Goal: Task Accomplishment & Management: Manage account settings

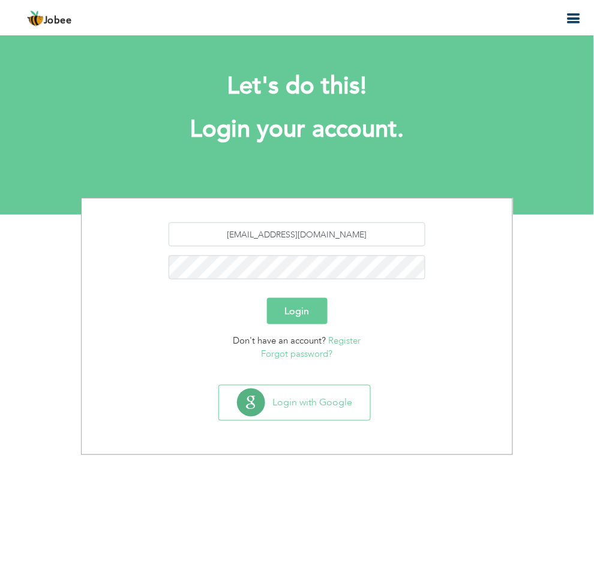
click at [292, 313] on button "Login" at bounding box center [297, 311] width 61 height 26
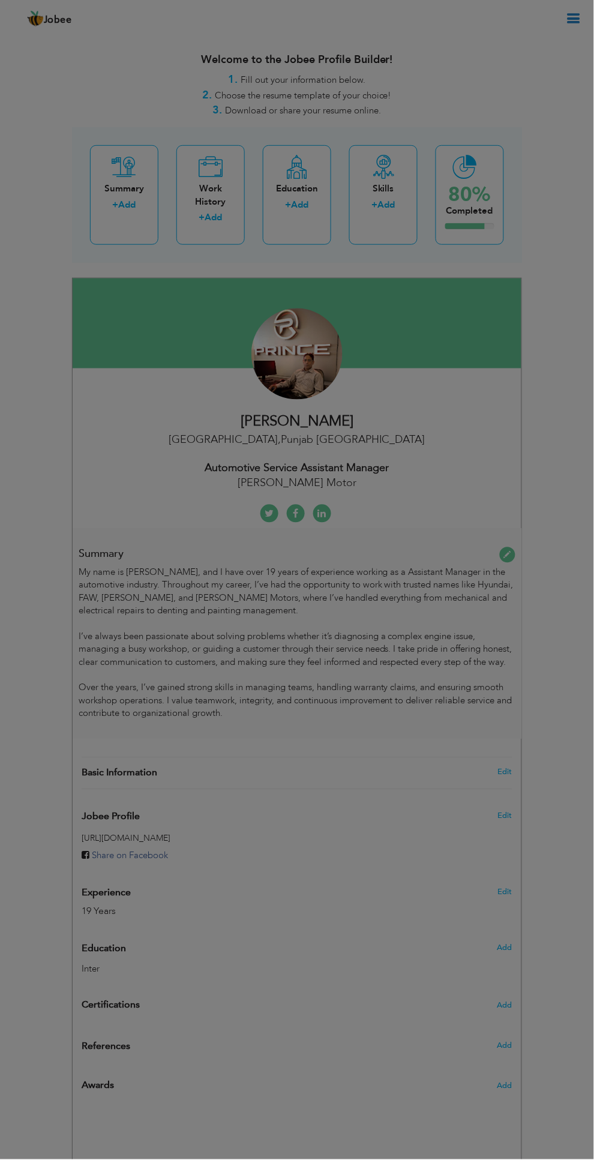
click at [0, 0] on div at bounding box center [0, 0] width 0 height 0
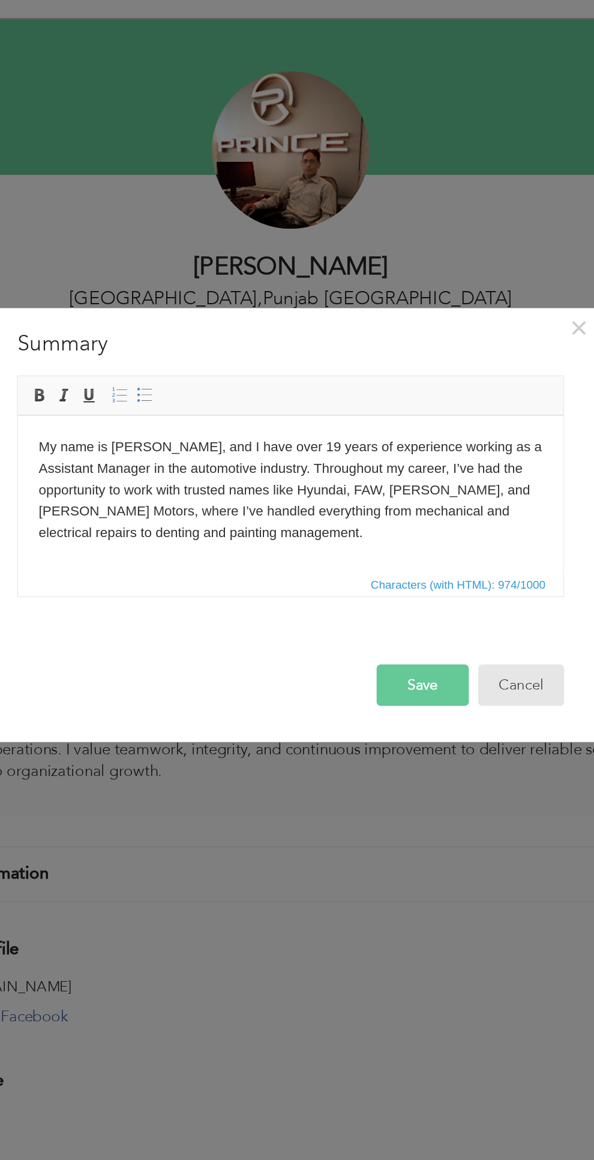
click at [433, 667] on button "Cancel" at bounding box center [431, 664] width 50 height 24
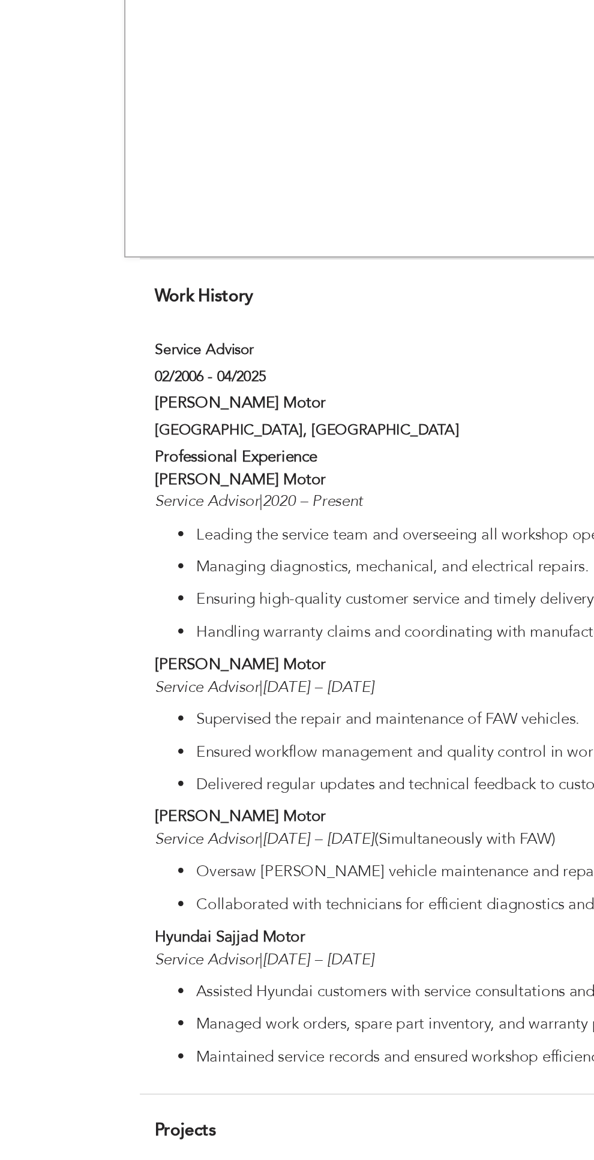
scroll to position [1102, 0]
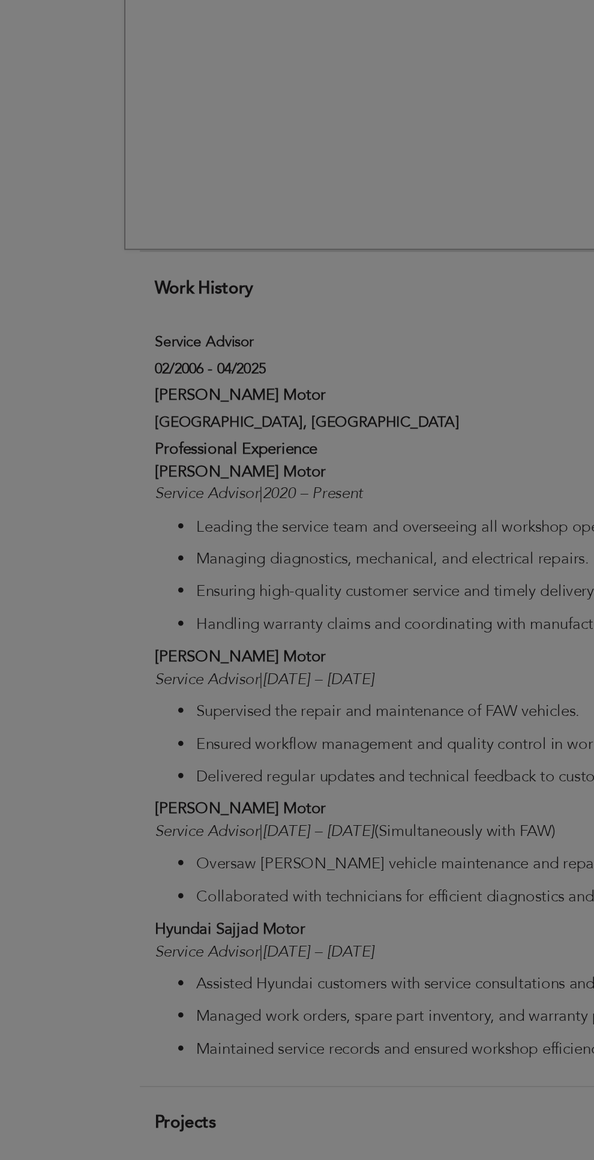
type input "Service Advisor"
type input "[PERSON_NAME] Motor"
type input "02/2006"
type input "04/2025"
type input "[GEOGRAPHIC_DATA]"
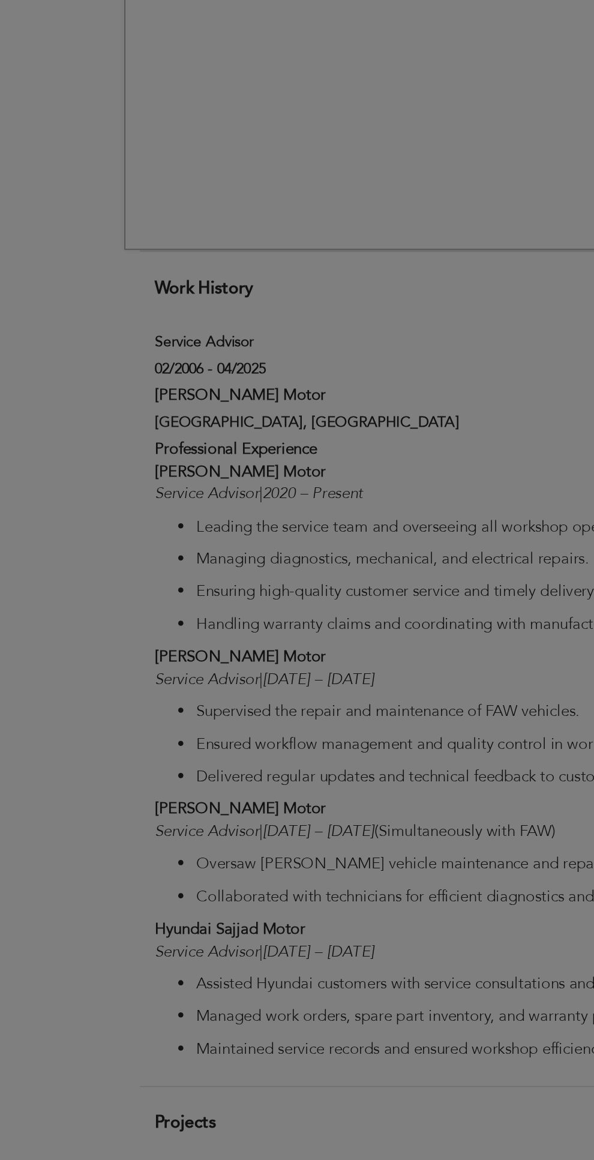
type input "[GEOGRAPHIC_DATA]"
click at [133, 488] on div at bounding box center [297, 580] width 594 height 1160
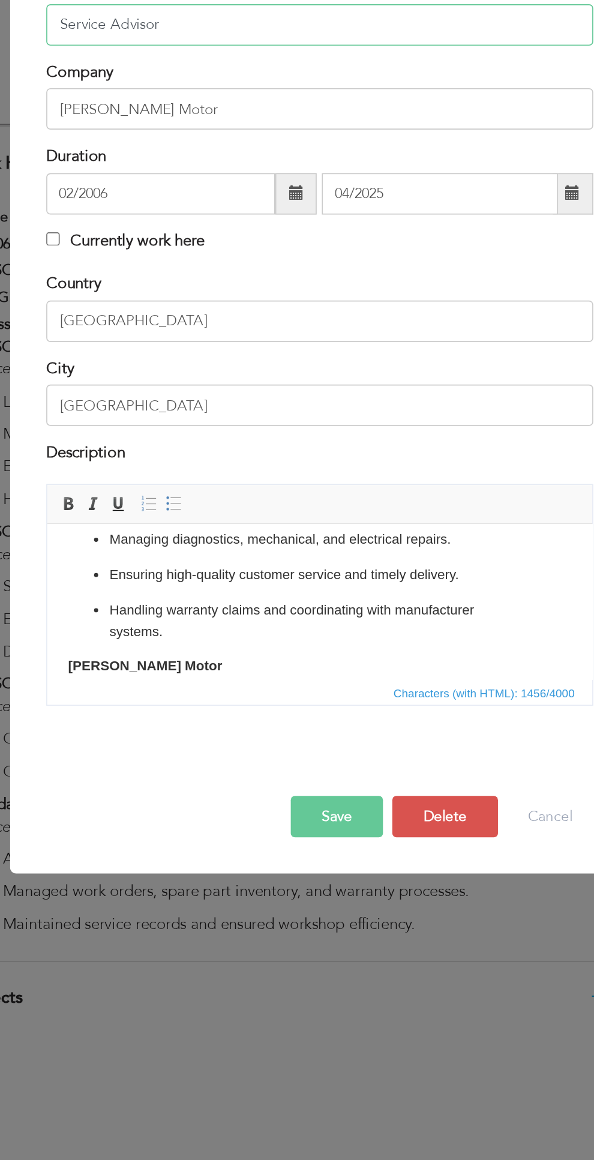
scroll to position [371, 0]
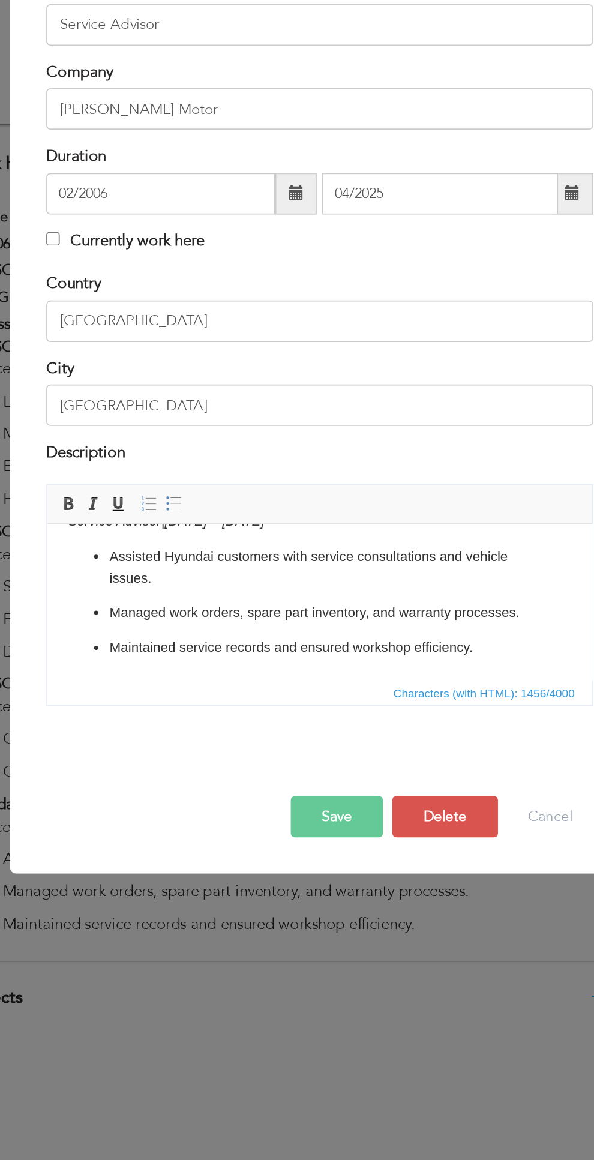
click at [296, 593] on p "Maintained service records and ensured workshop efficiency." at bounding box center [205, 596] width 244 height 13
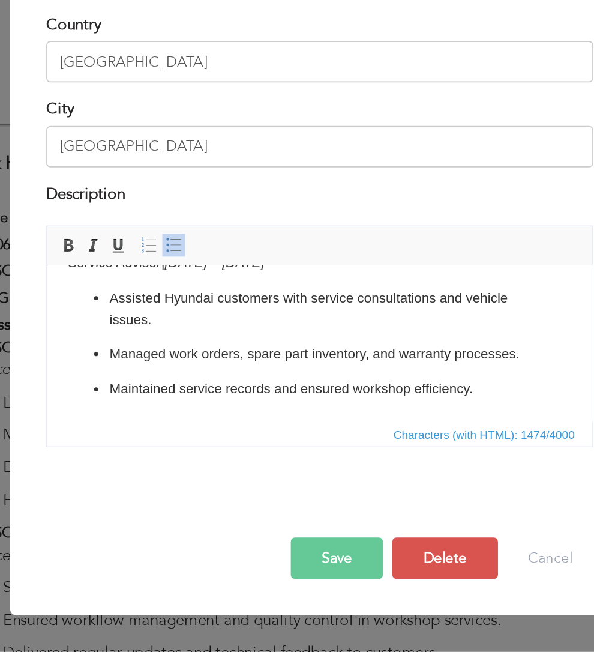
scroll to position [382, 0]
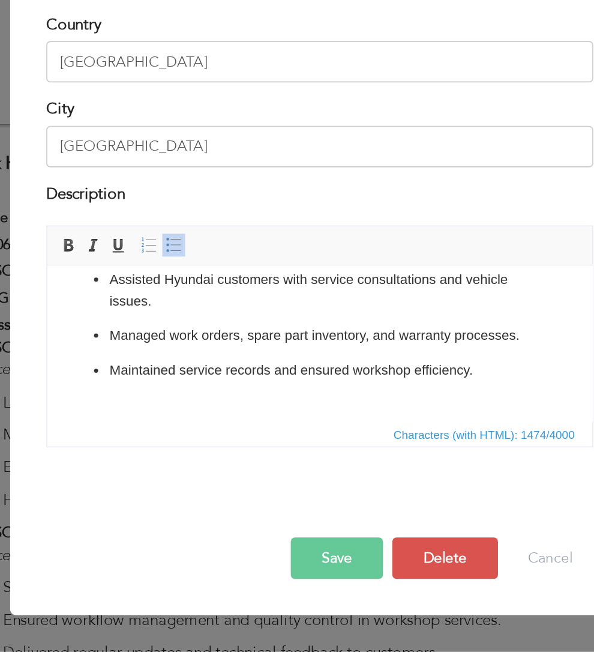
click at [211, 412] on span at bounding box center [213, 417] width 10 height 10
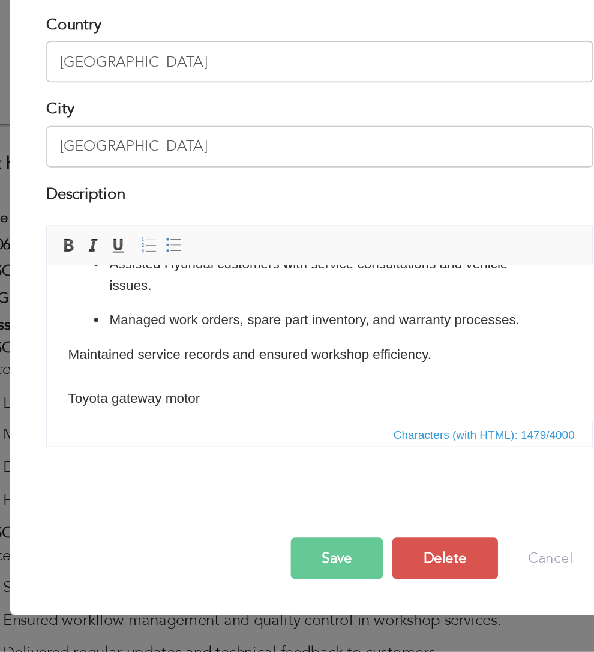
scroll to position [390, 0]
click at [82, 345] on p "Maintained service records and ensured workshop efficiency. ​​​​​​​Toyota gatew…" at bounding box center [205, 329] width 292 height 37
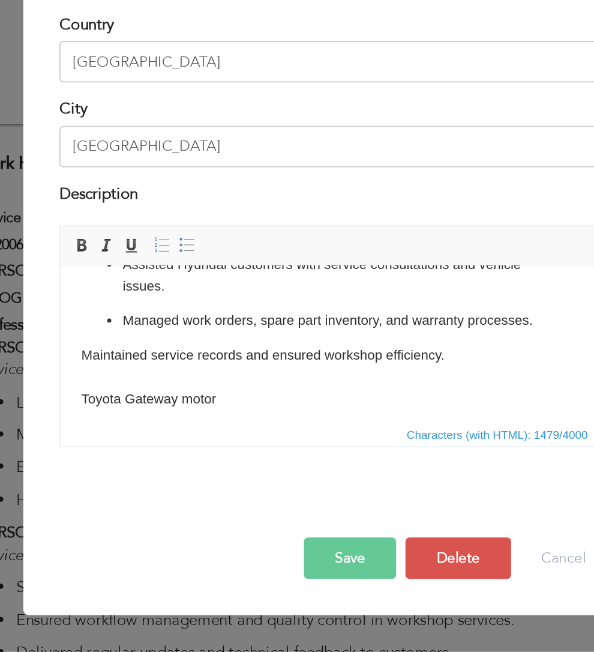
click at [141, 341] on p "Maintained service records and ensured workshop efficiency. ​​​​​​​Toyota G ate…" at bounding box center [218, 329] width 292 height 37
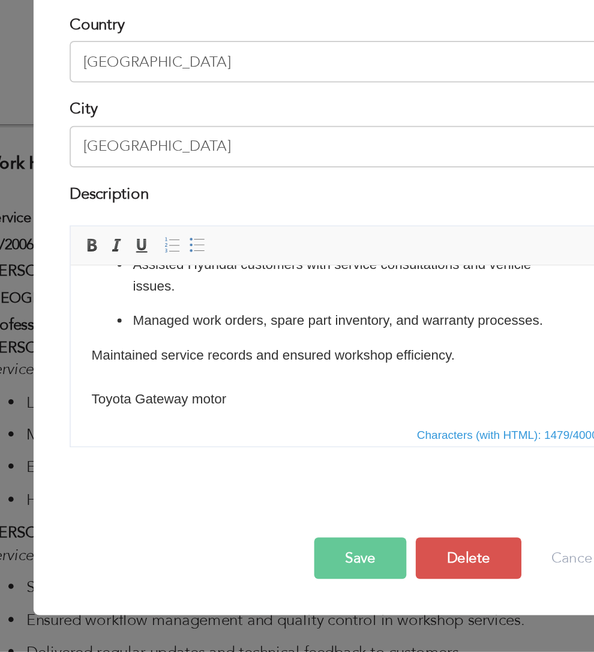
click at [151, 345] on p "Maintained service records and ensured workshop efficiency. ​​​​​​​Toyota G ate…" at bounding box center [228, 329] width 292 height 37
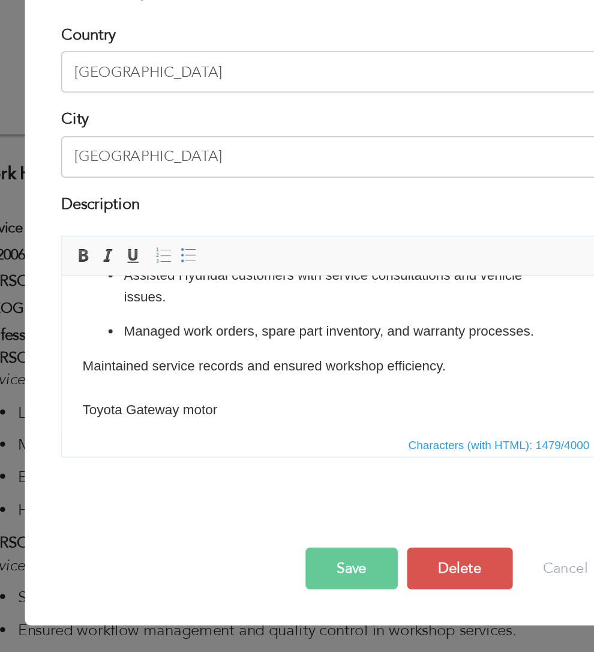
scroll to position [1192, 0]
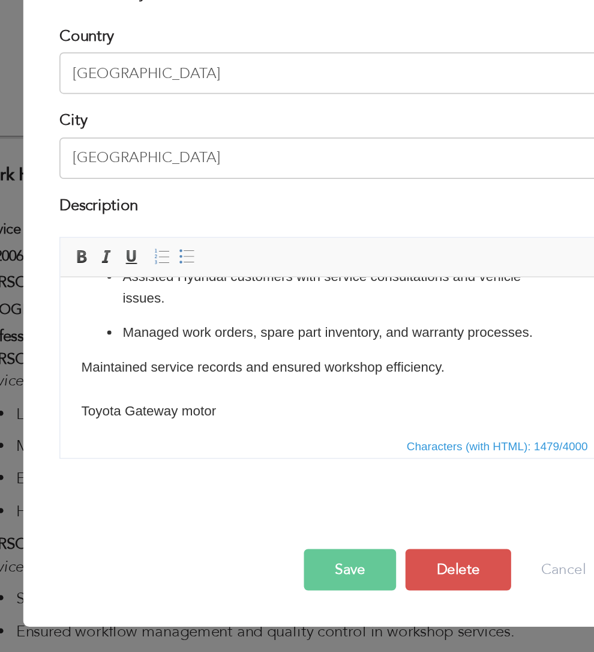
click at [157, 355] on p "Maintained service records and ensured workshop efficiency. ​​​​​​​Toyota G ate…" at bounding box center [218, 341] width 292 height 37
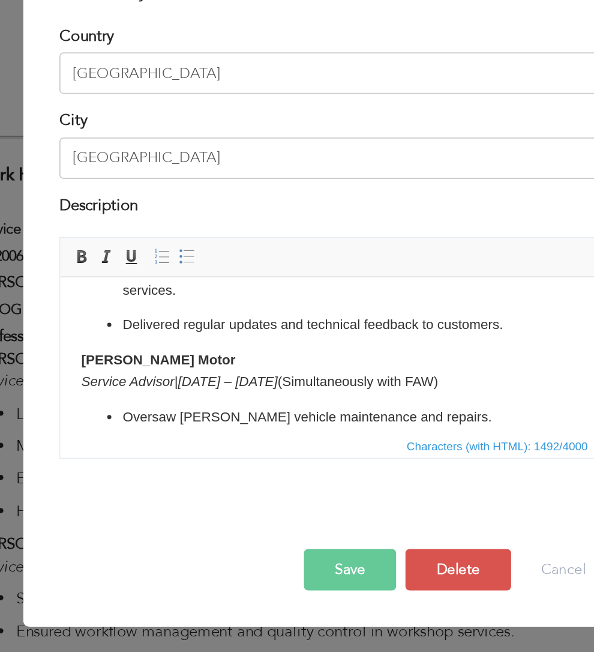
scroll to position [223, 0]
click at [161, 311] on body "Professional Experience Prince Sajjad Motor Service Advisor | 2020 – Present Le…" at bounding box center [218, 303] width 292 height 474
click at [248, 326] on p "Dehan Sajjad Motor Service Advisor | 2016 – 2017 (Simultaneously with FAW)" at bounding box center [218, 331] width 292 height 25
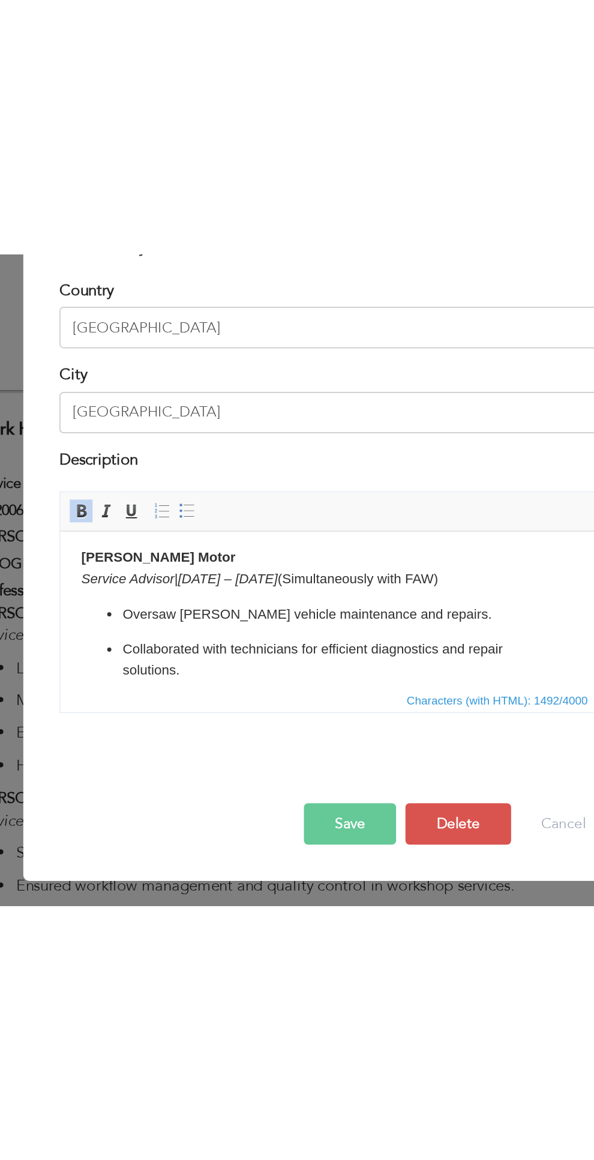
scroll to position [256, 0]
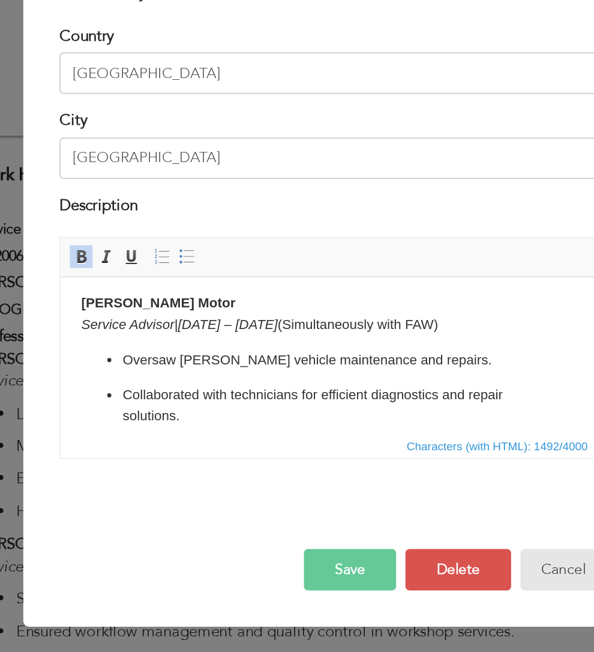
click at [431, 602] on button "Cancel" at bounding box center [431, 598] width 50 height 24
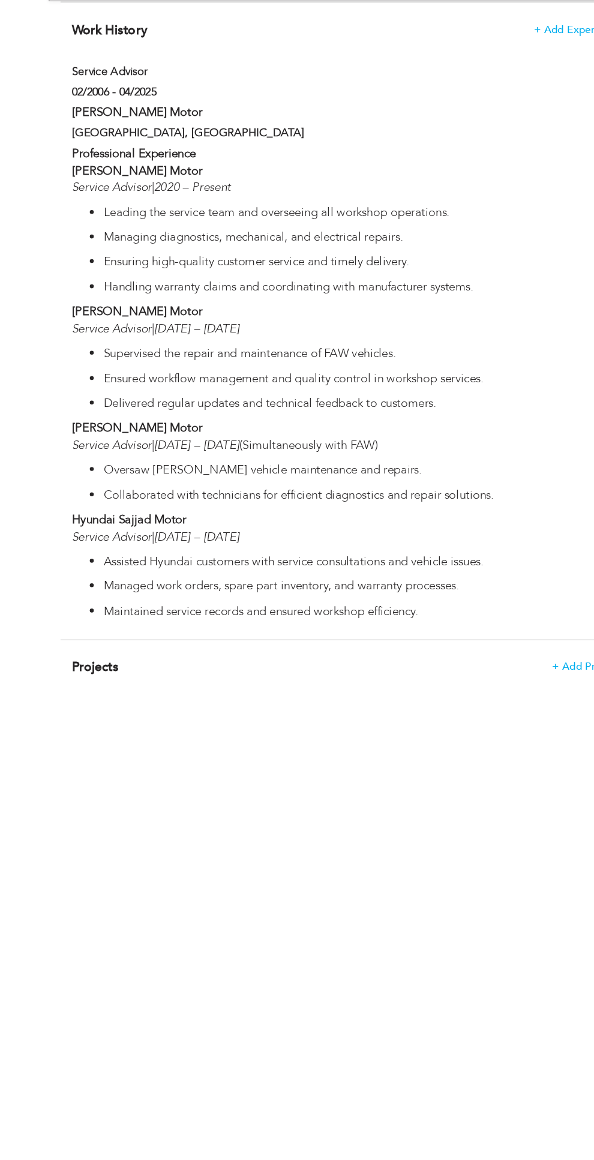
scroll to position [1284, 0]
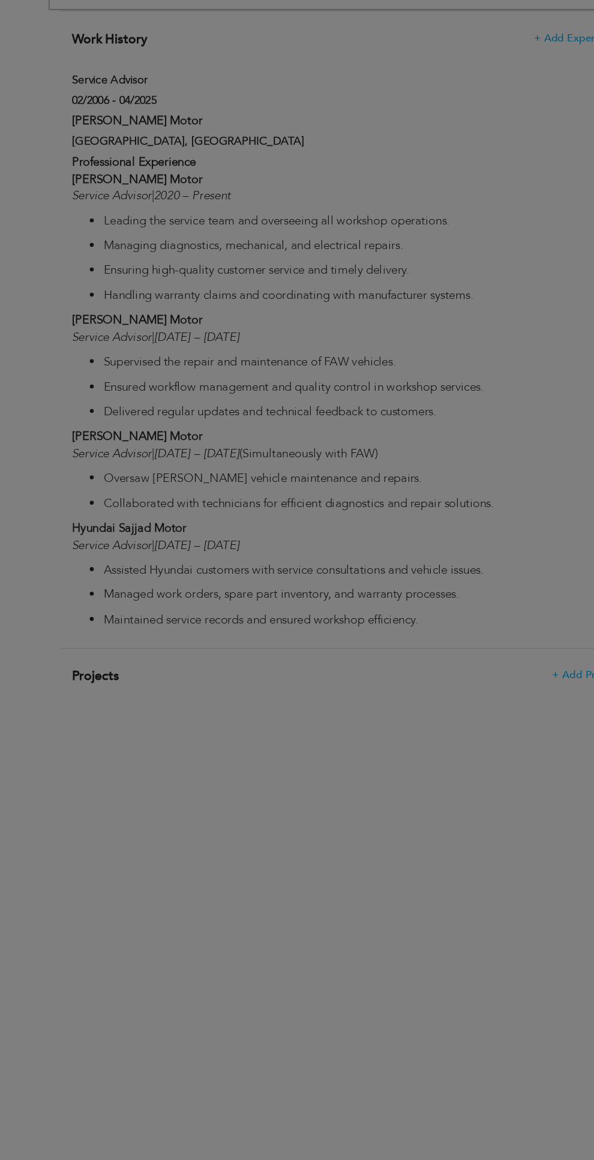
click at [0, 0] on div "× Work History * Job Title Service Advisor Company Prince Sajjad Motor Duration…" at bounding box center [0, 0] width 0 height 0
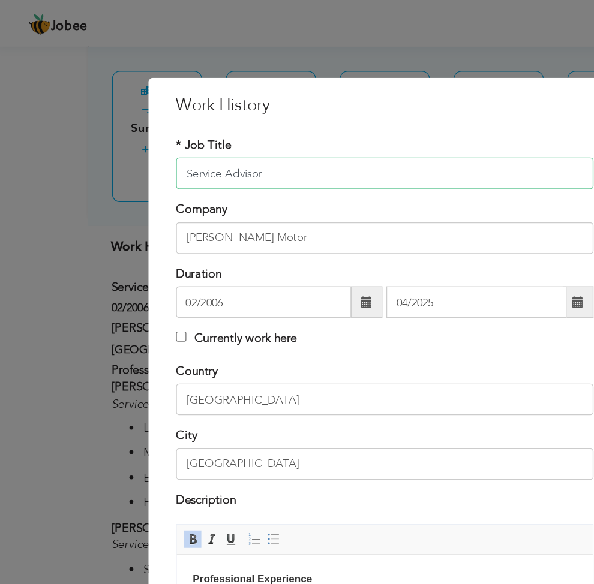
scroll to position [39, 0]
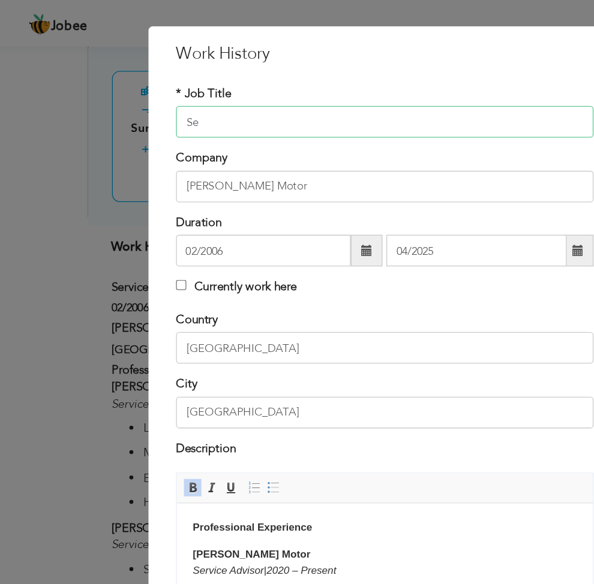
type input "S"
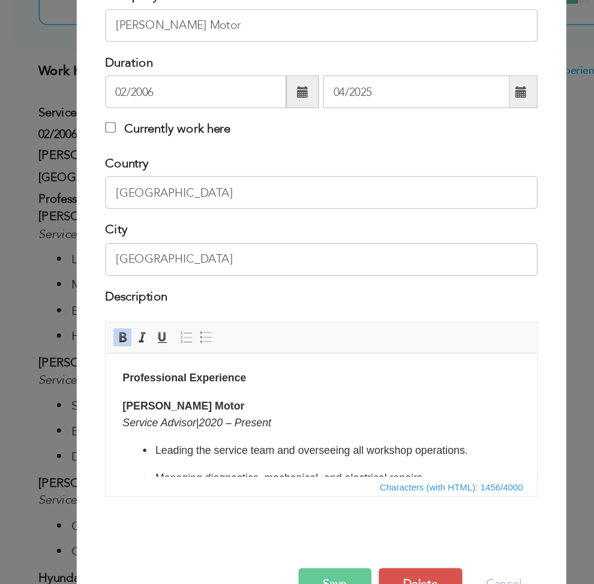
scroll to position [1374, 0]
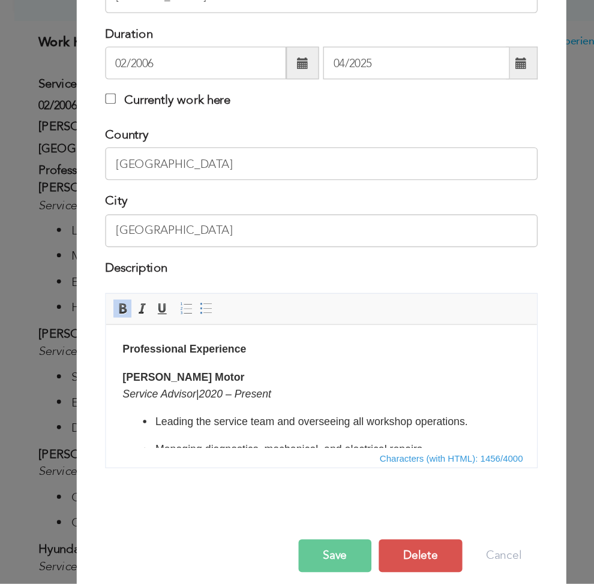
type input "Assistant Manger"
click at [302, 563] on button "Save" at bounding box center [306, 563] width 53 height 24
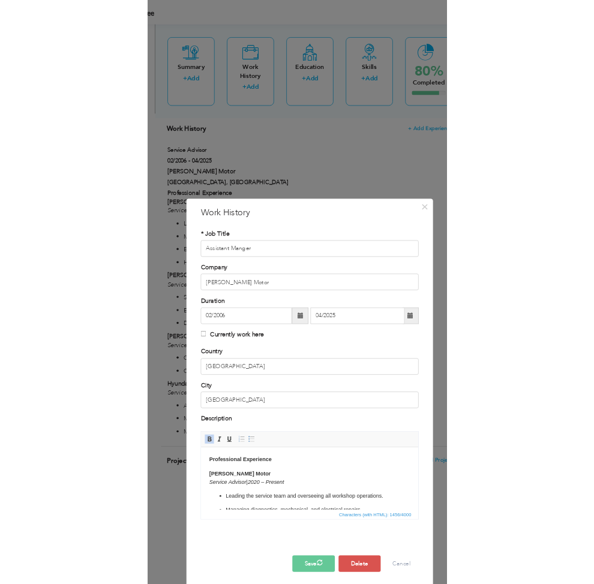
scroll to position [0, 0]
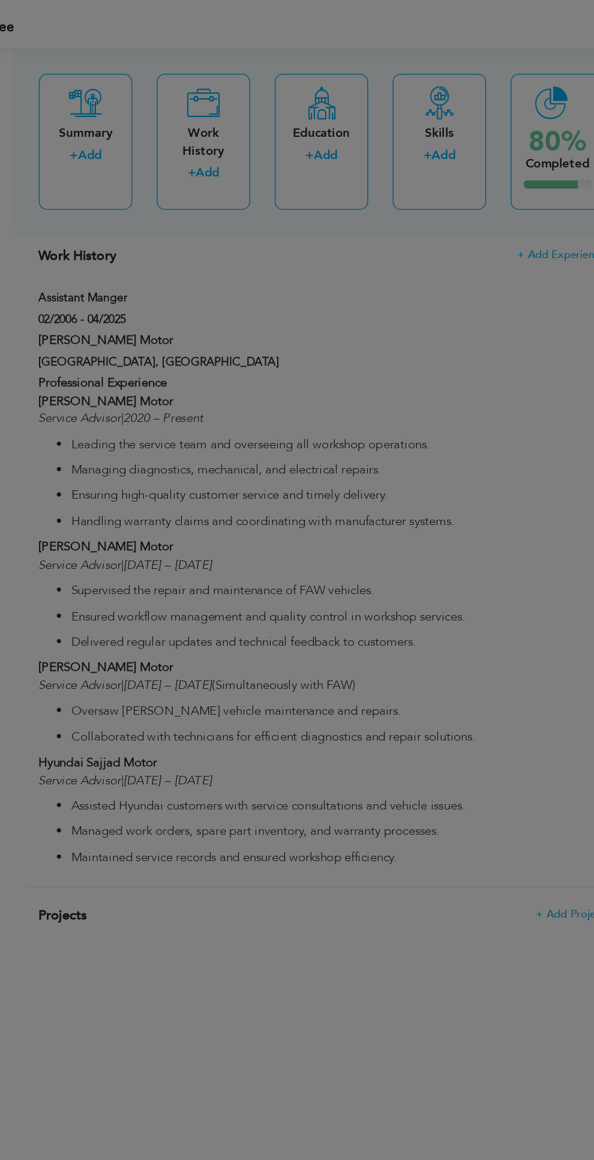
click at [0, 0] on div "Company Prince Sajjad Motor" at bounding box center [0, 0] width 0 height 0
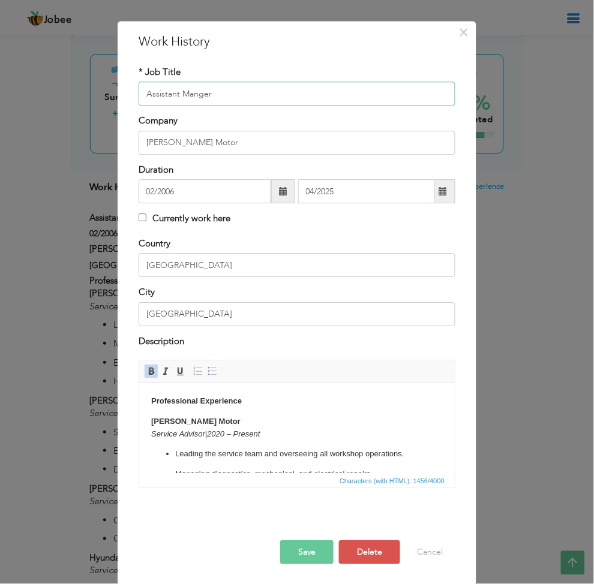
scroll to position [1374, 0]
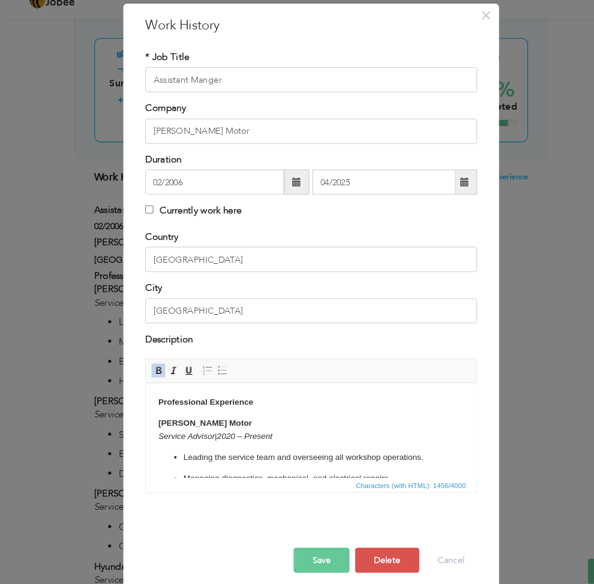
click at [0, 0] on div "× Work history saved successfully." at bounding box center [0, 0] width 0 height 0
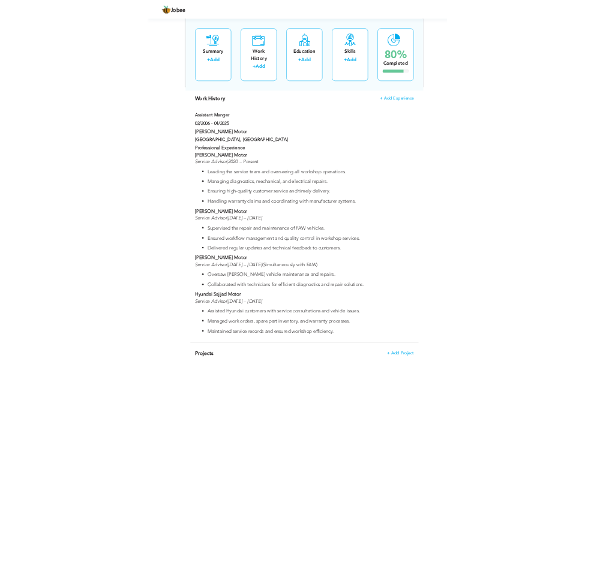
scroll to position [0, 0]
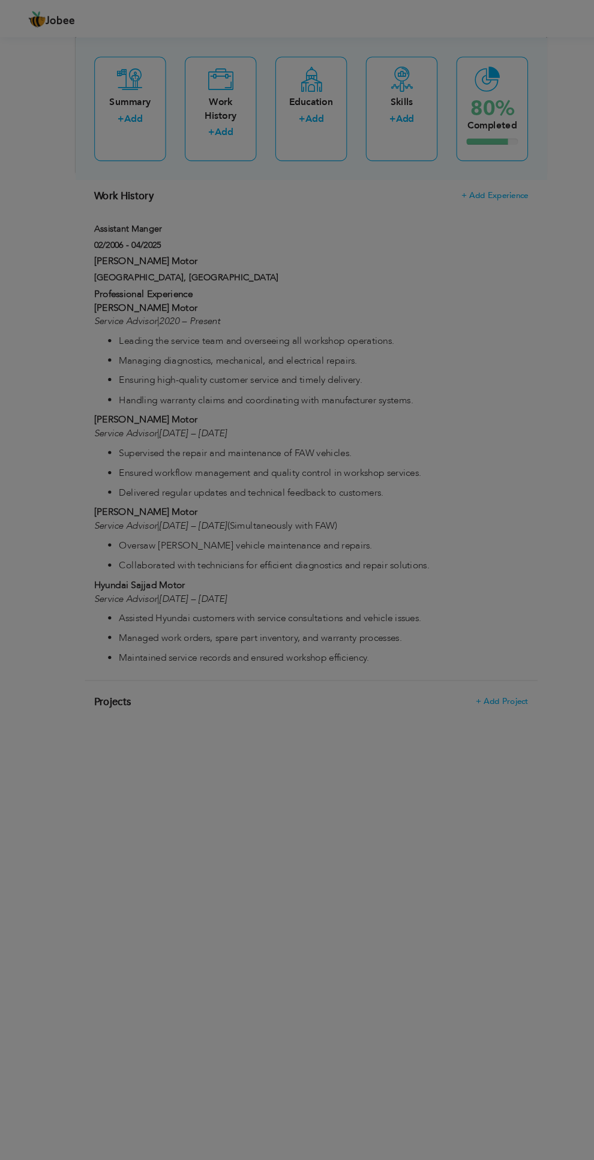
click at [172, 287] on div at bounding box center [297, 580] width 594 height 1160
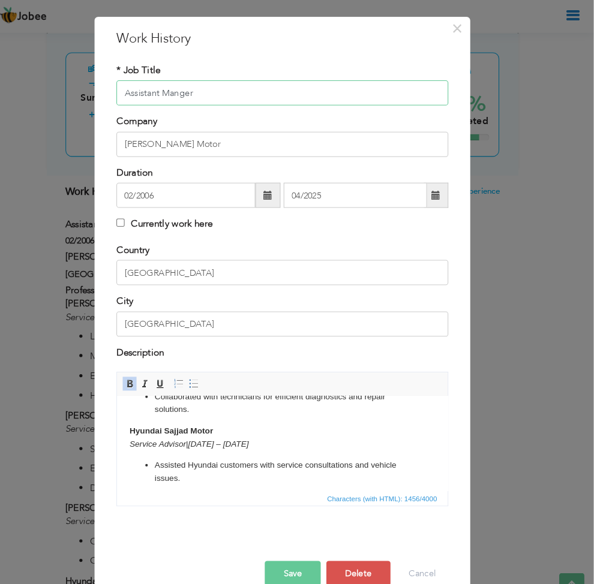
scroll to position [1374, 0]
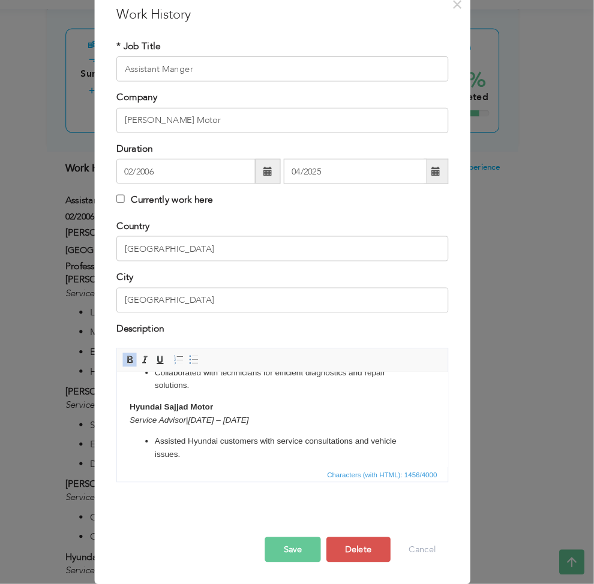
click at [0, 0] on div "× Work history saved successfully." at bounding box center [0, 0] width 0 height 0
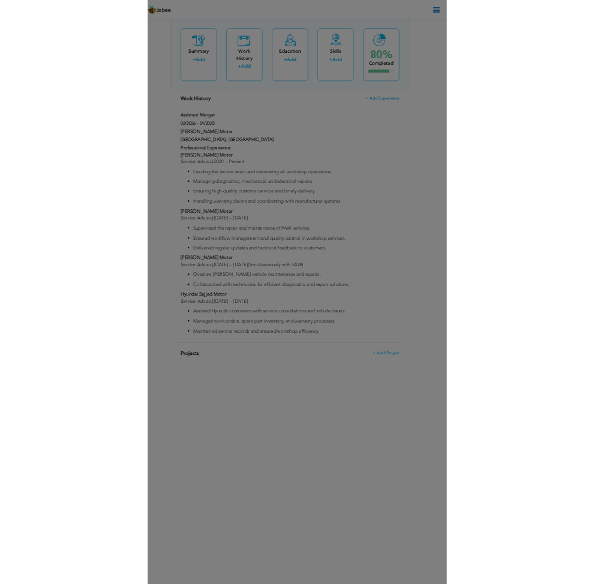
scroll to position [0, 0]
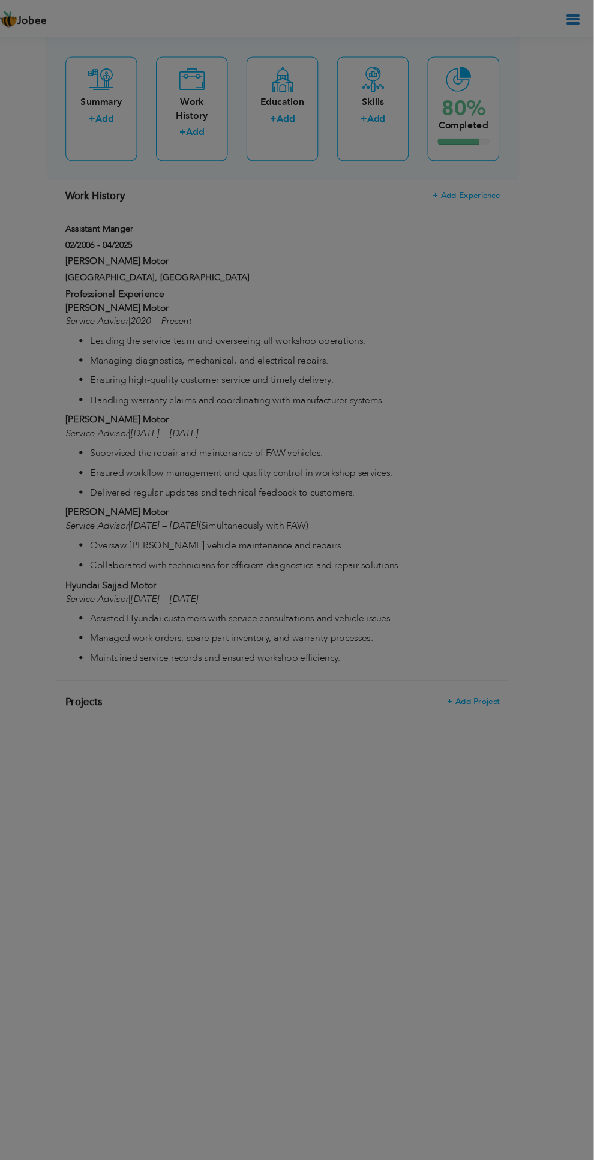
click at [0, 0] on h3 "Work History" at bounding box center [0, 0] width 0 height 0
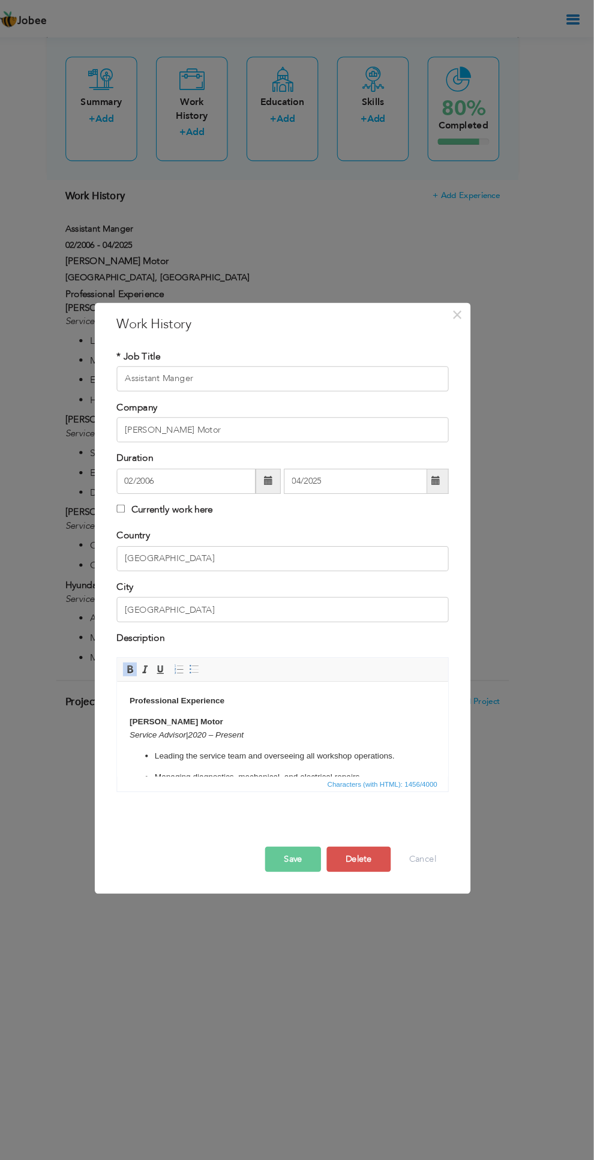
click at [313, 821] on button "Save" at bounding box center [306, 820] width 53 height 24
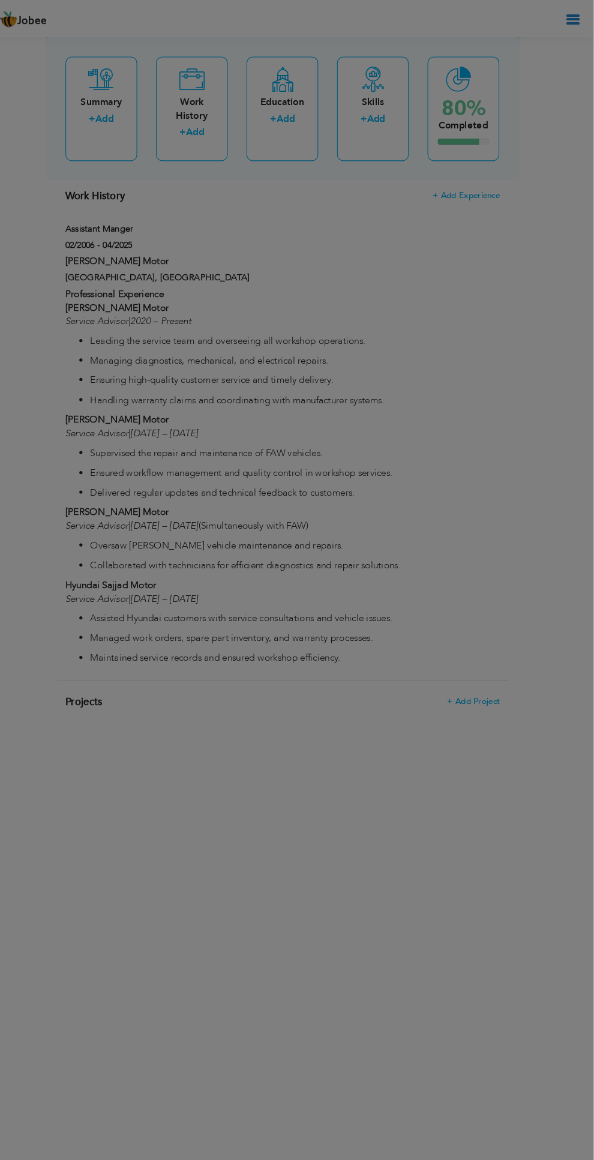
click at [0, 0] on div "Country Pakistan City Lahore Currently work here" at bounding box center [0, 0] width 0 height 0
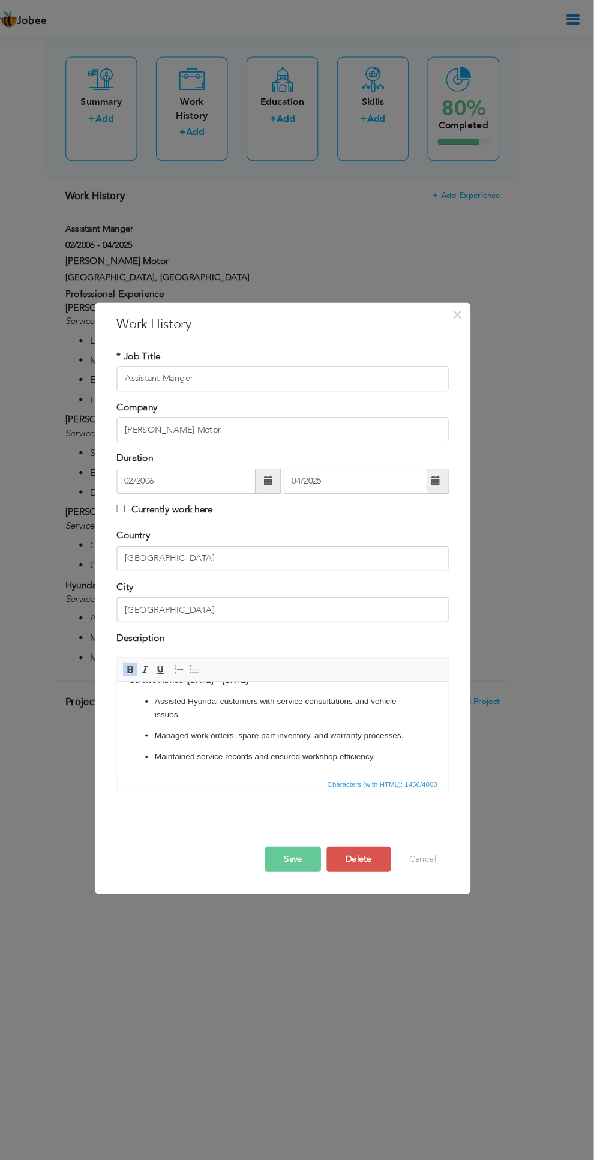
click at [305, 820] on button "Save" at bounding box center [306, 820] width 53 height 24
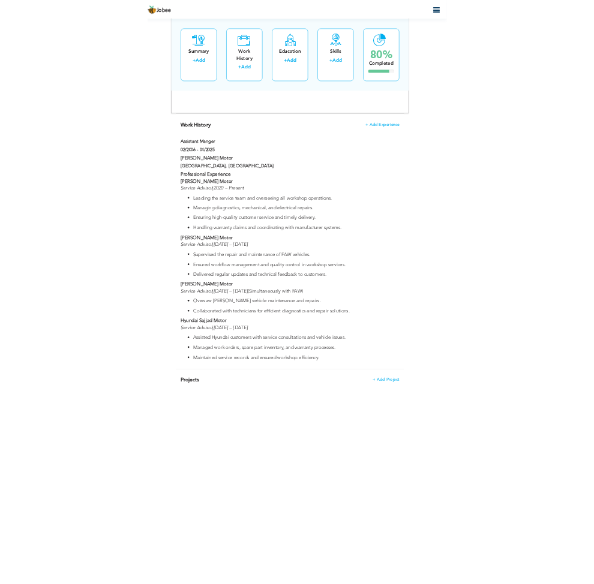
scroll to position [1322, 0]
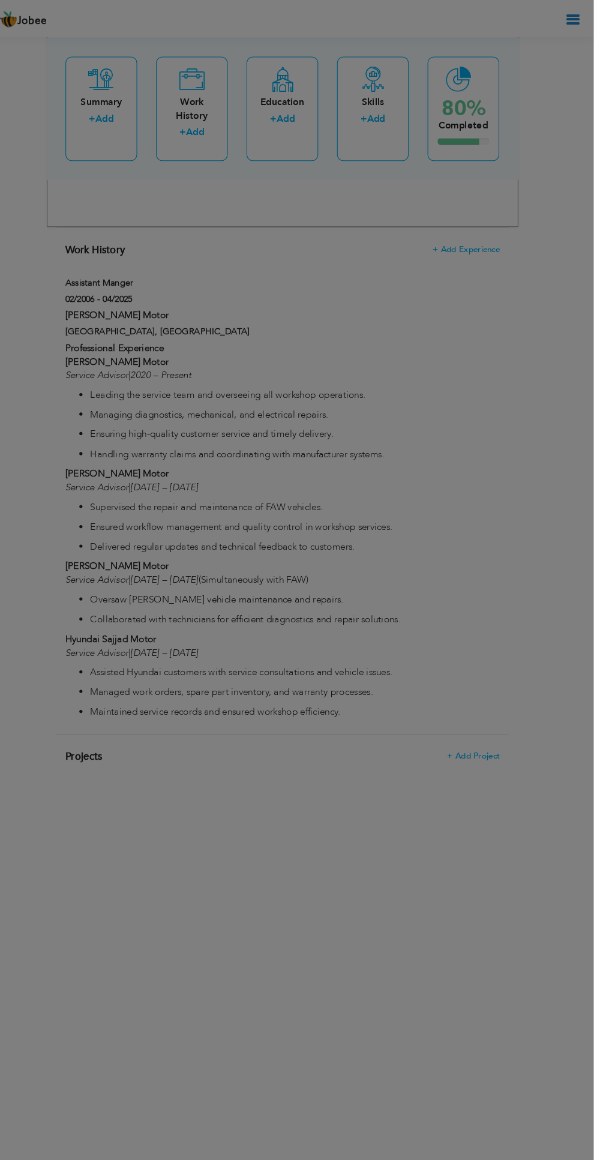
click at [0, 0] on div "Country Pakistan" at bounding box center [0, 0] width 0 height 0
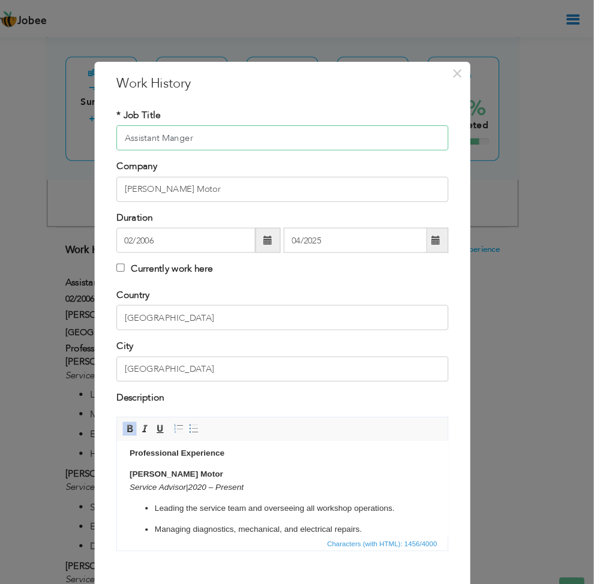
scroll to position [4, 0]
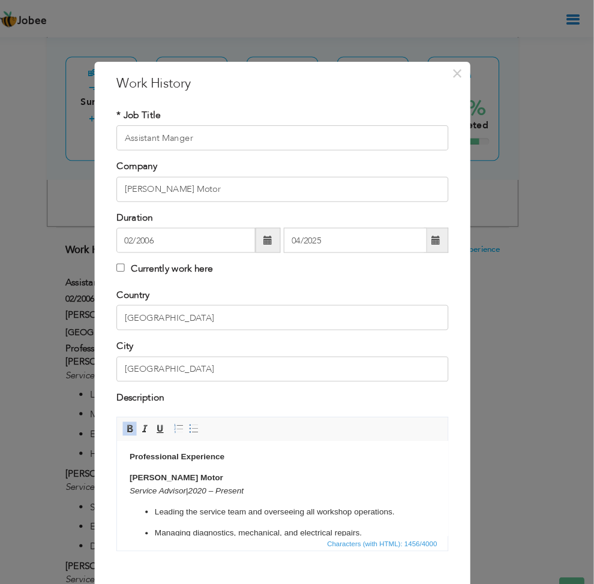
click at [266, 475] on p "Prince Sajjad Motor Service Advisor | 2020 – Present" at bounding box center [275, 482] width 292 height 25
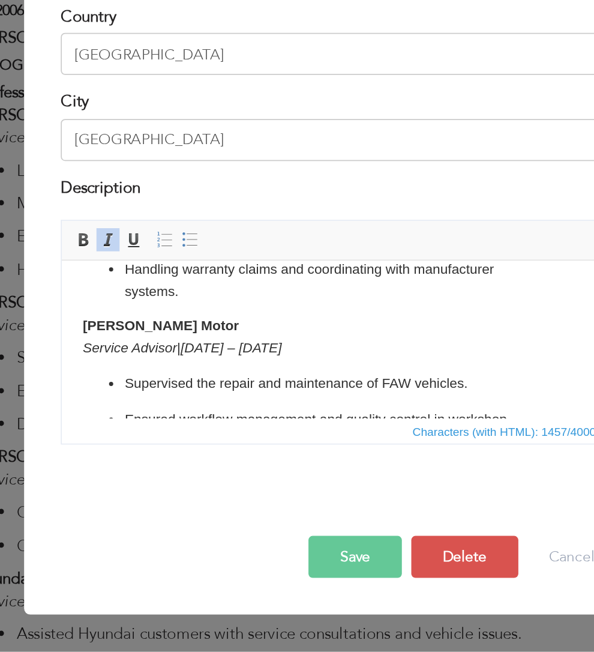
scroll to position [128, 0]
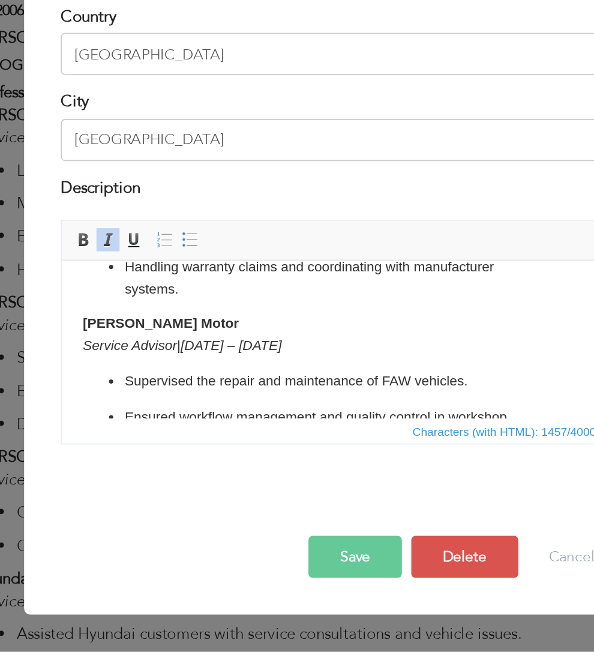
click at [127, 316] on body "Professional Experience Prince Sajjad Motor Assistant Manger | 2020 – Present L…" at bounding box center [220, 362] width 292 height 437
click at [133, 311] on em "[DATE] – [DATE]" at bounding box center [159, 308] width 58 height 9
click at [76, 307] on p "Faw Sajjad Motor | 2013 – 2020" at bounding box center [220, 302] width 292 height 25
click at [64, 310] on html "Professional Experience Prince Sajjad Motor Assistant Manger | 2020 – Present L…" at bounding box center [220, 362] width 316 height 461
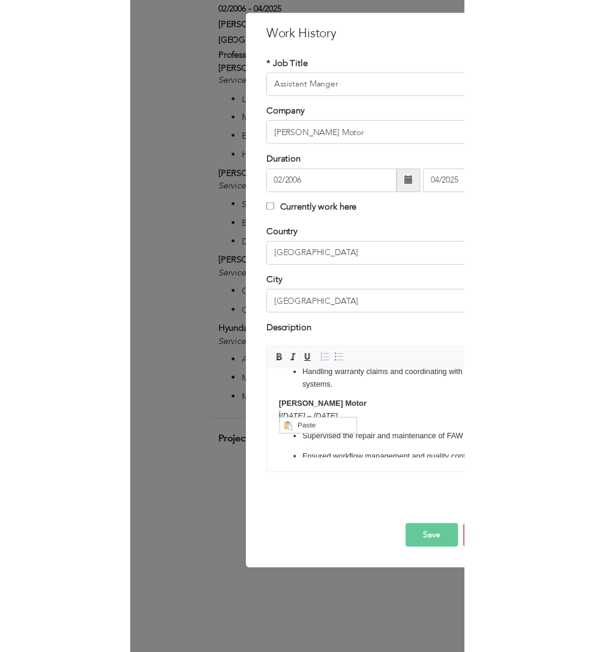
scroll to position [1322, 0]
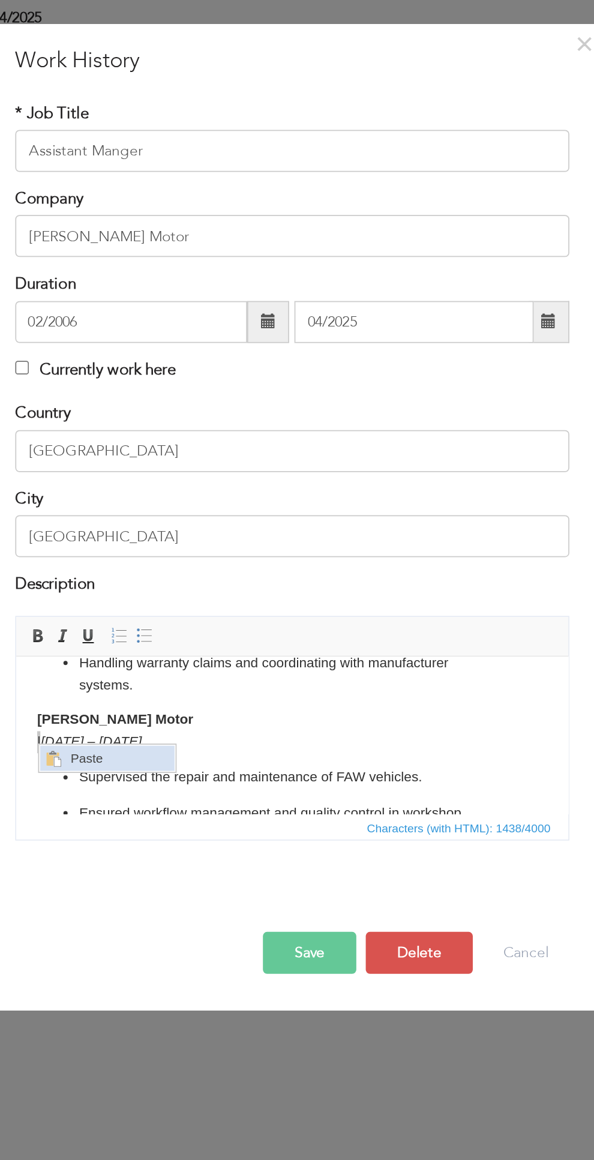
click at [97, 749] on span "Paste" at bounding box center [85, 751] width 62 height 14
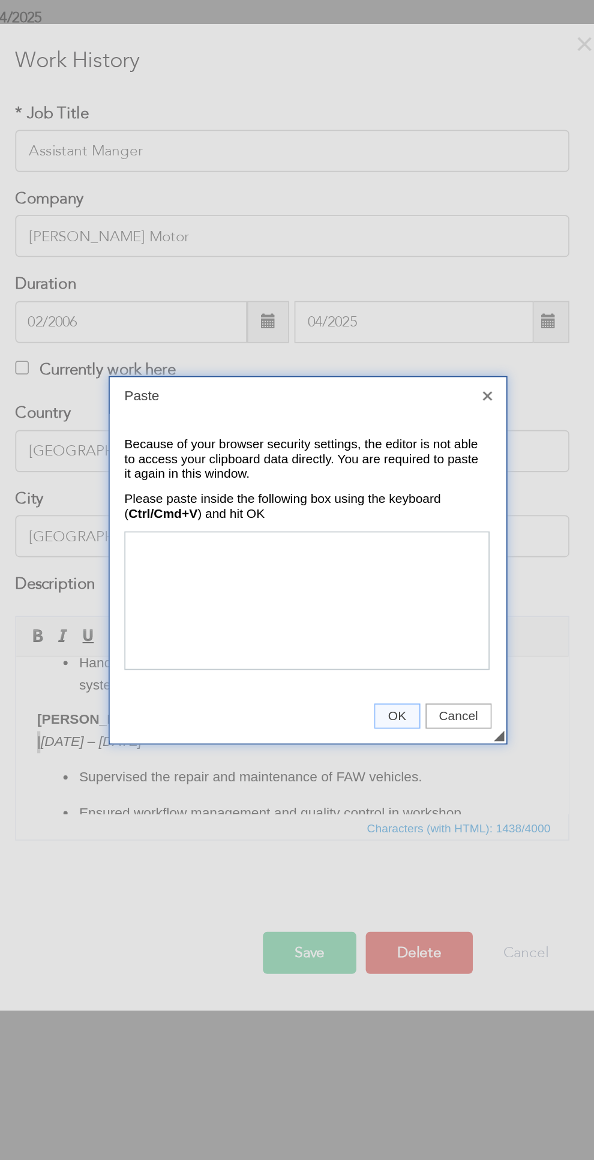
click at [397, 695] on td "◢ OK Cancel" at bounding box center [306, 684] width 227 height 31
click at [397, 687] on span "Cancel" at bounding box center [392, 684] width 37 height 8
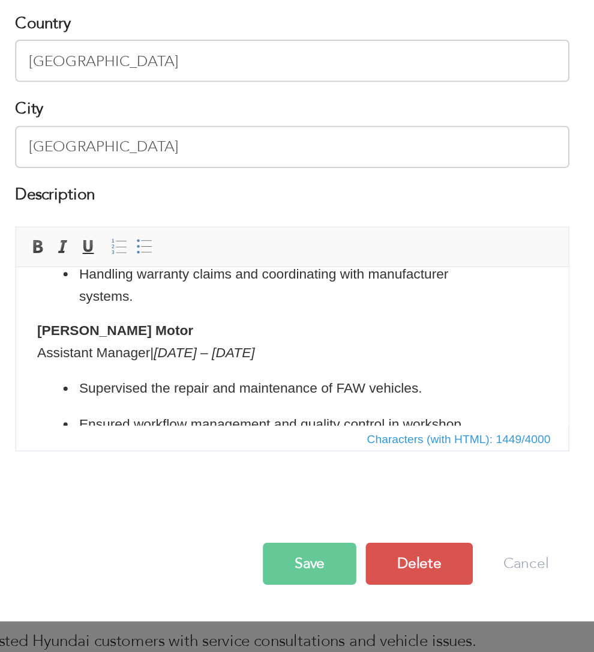
click at [0, 0] on span "button" at bounding box center [0, 0] width 0 height 0
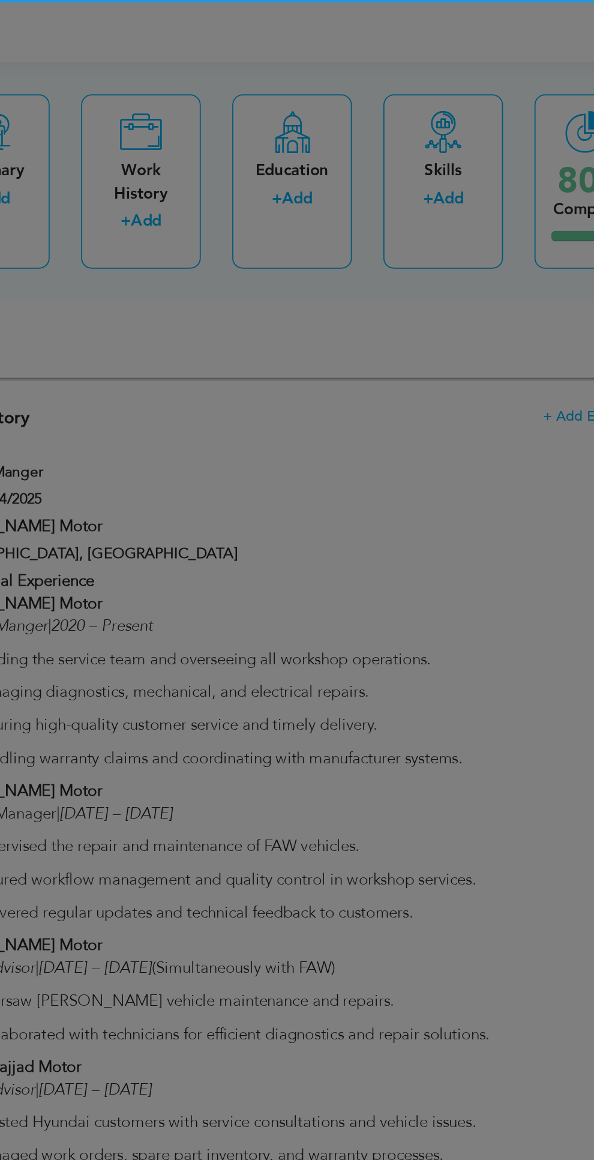
scroll to position [0, 0]
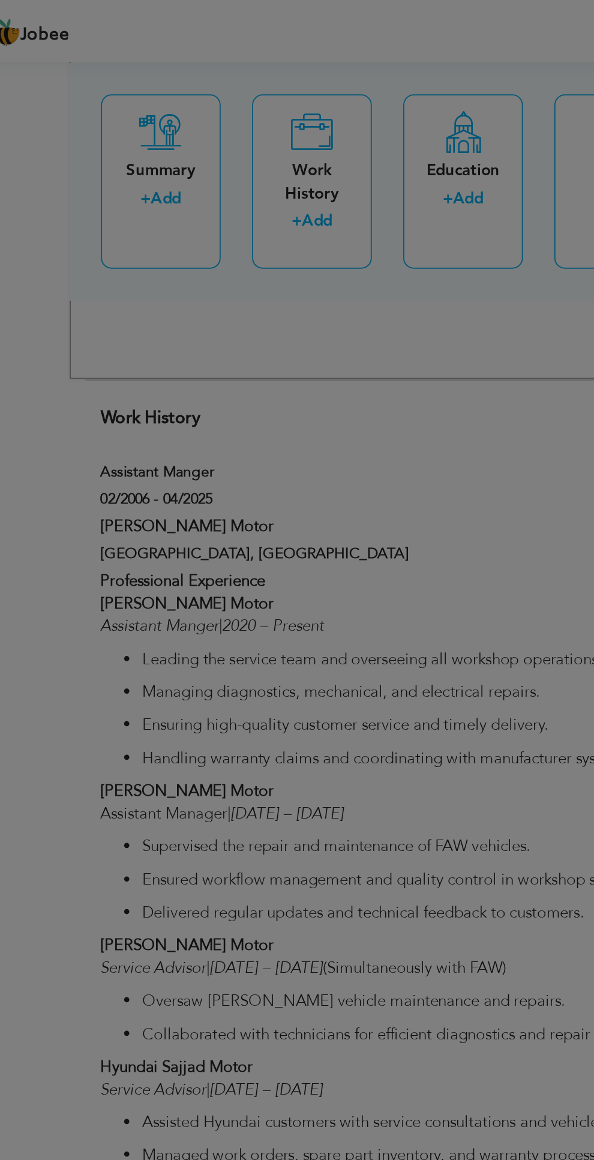
click at [0, 0] on div "× Work History" at bounding box center [0, 0] width 0 height 0
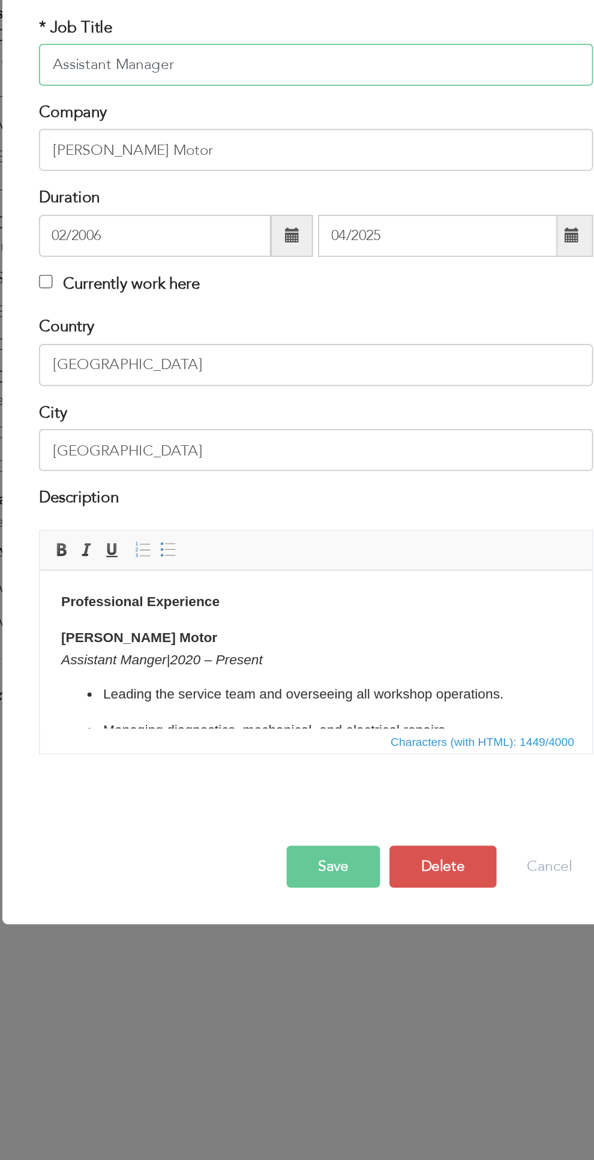
scroll to position [1322, 0]
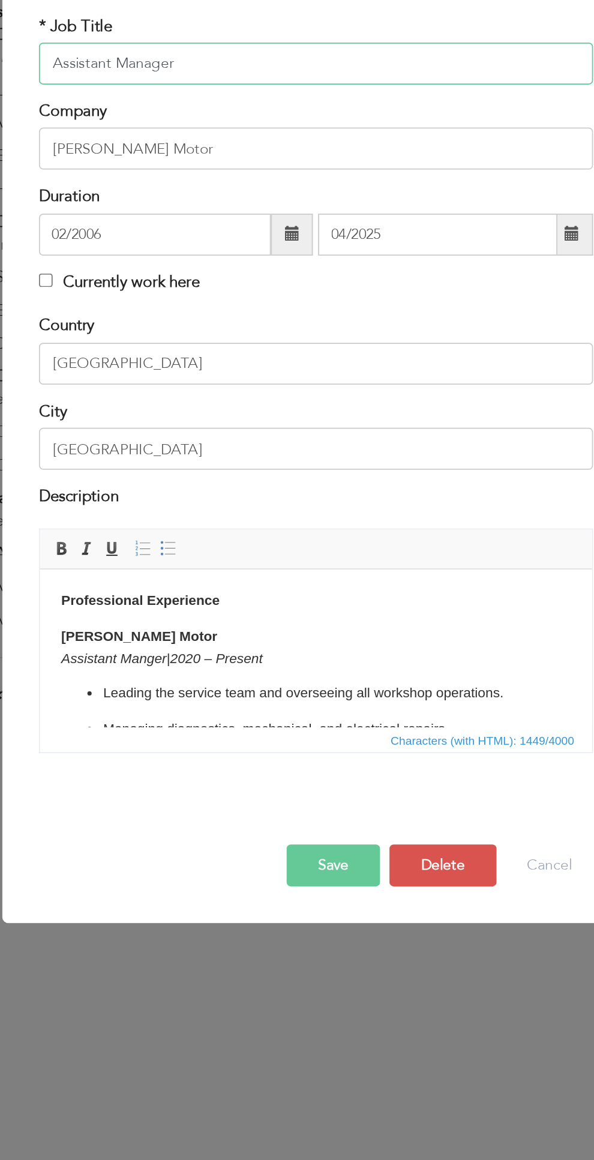
type input "Assistant Manager"
click at [313, 826] on button "Save" at bounding box center [306, 820] width 53 height 24
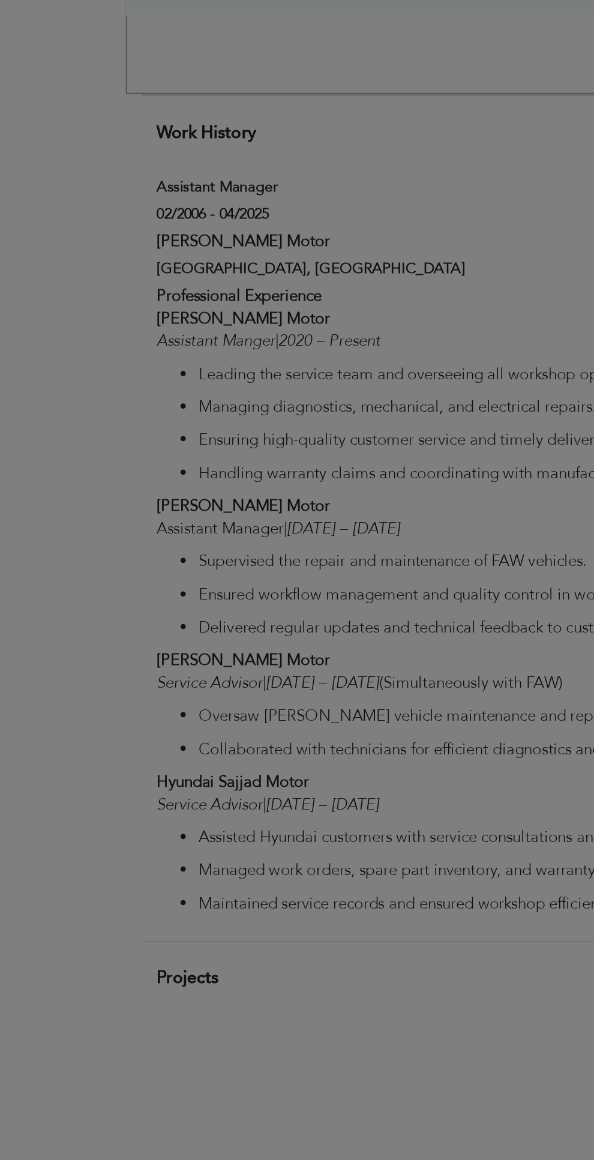
click at [0, 0] on input "Assistant Manager" at bounding box center [0, 0] width 0 height 0
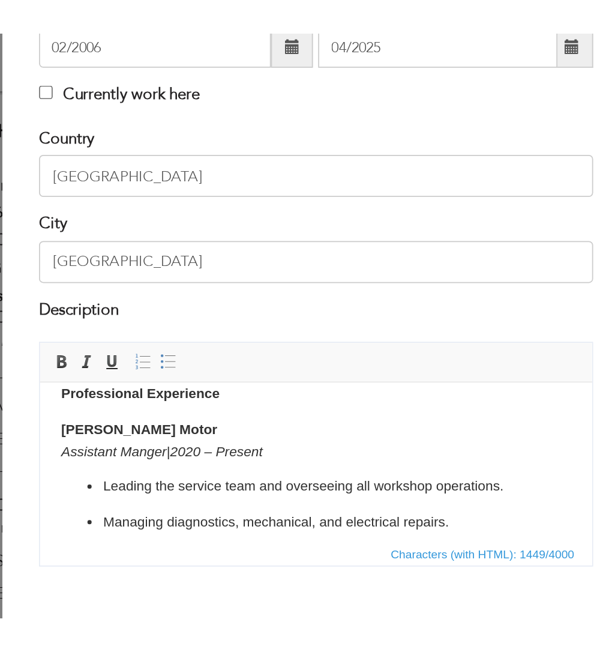
scroll to position [0, 0]
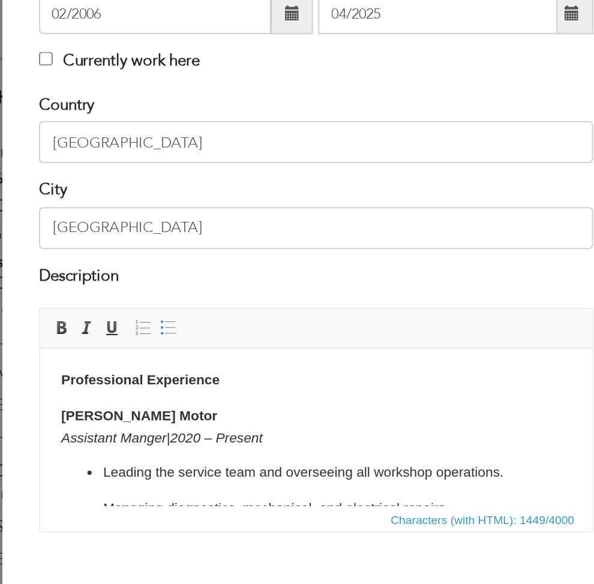
click at [112, 403] on p "Prince Sajjad Motor Assistant Manger | 2020 – Present" at bounding box center [198, 393] width 292 height 25
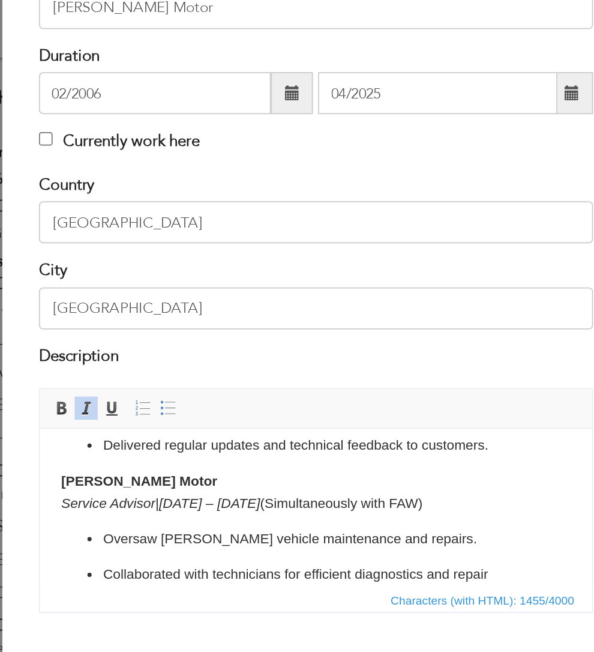
scroll to position [241, 0]
click at [109, 473] on em "[DATE] – [DATE]" at bounding box center [136, 470] width 58 height 9
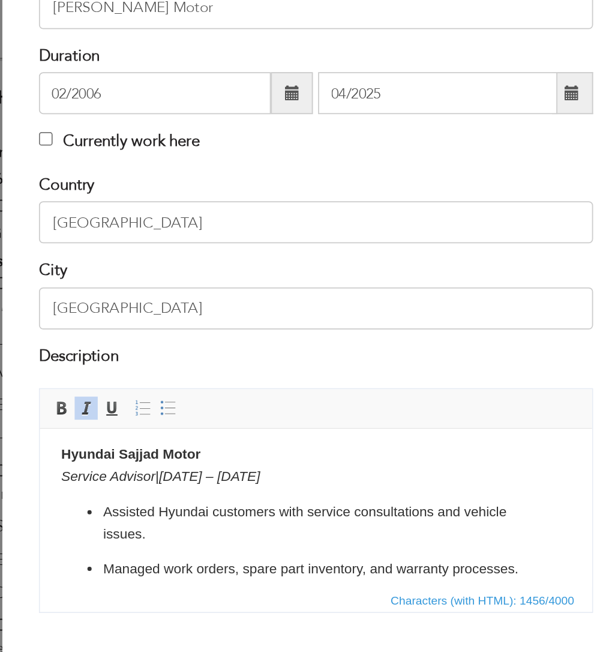
scroll to position [343, 0]
click at [101, 455] on em "Service Advisor" at bounding box center [79, 454] width 54 height 9
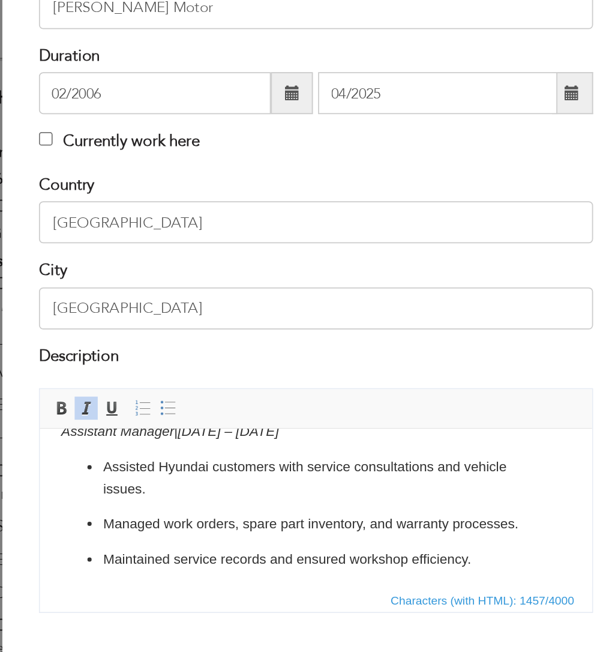
scroll to position [371, 0]
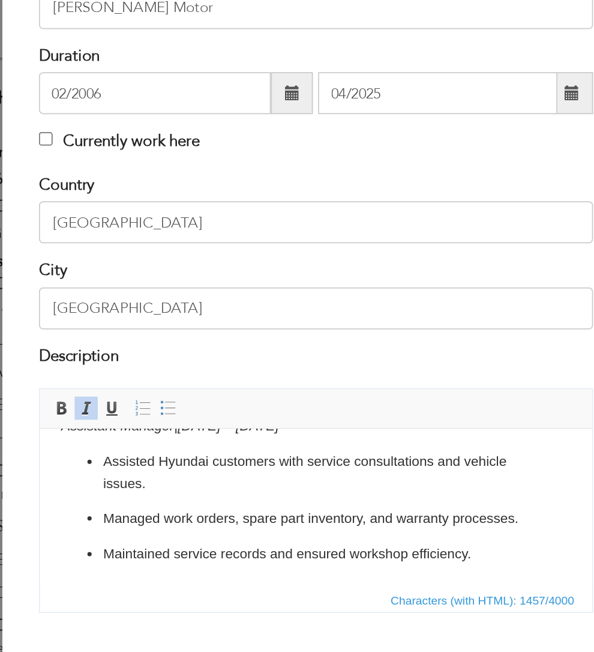
click at [292, 503] on p "Maintained service records and ensured workshop efficiency." at bounding box center [198, 500] width 244 height 13
click at [311, 487] on ul "Assisted Hyundai customers with service consultations and vehicle issues. Manag…" at bounding box center [198, 473] width 292 height 65
click at [302, 501] on p "Maintained service records and ensured workshop efficiency." at bounding box center [198, 500] width 244 height 13
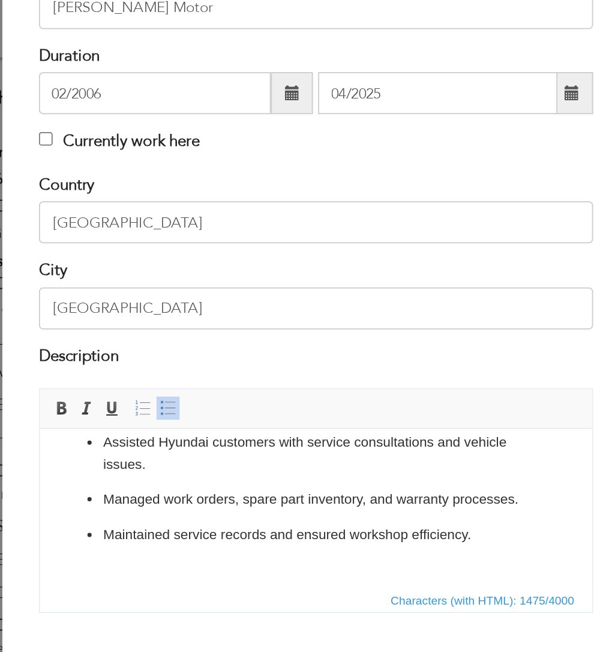
click at [215, 416] on span at bounding box center [213, 417] width 10 height 10
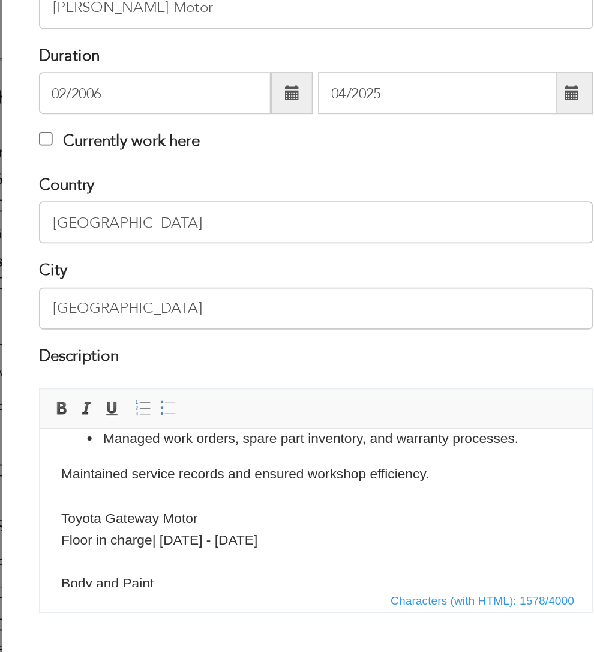
scroll to position [419, 0]
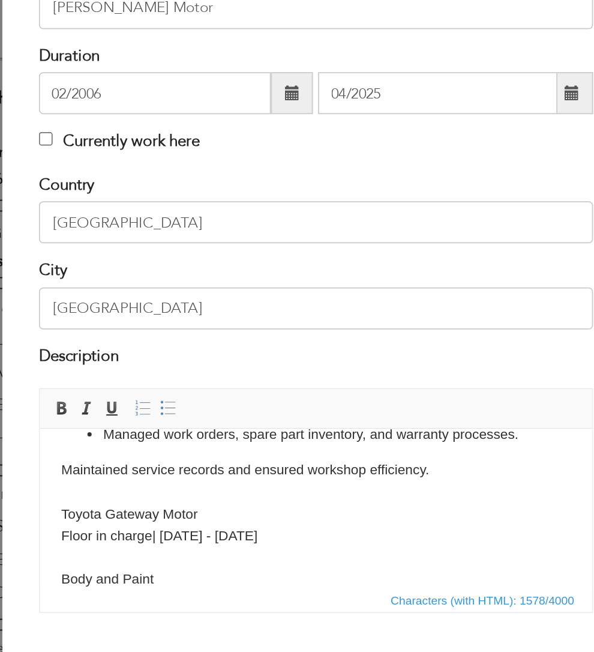
click at [178, 501] on p "Maintained service records and ensured workshop efficiency. ​​​​​​​Toyota Gatew…" at bounding box center [198, 483] width 292 height 75
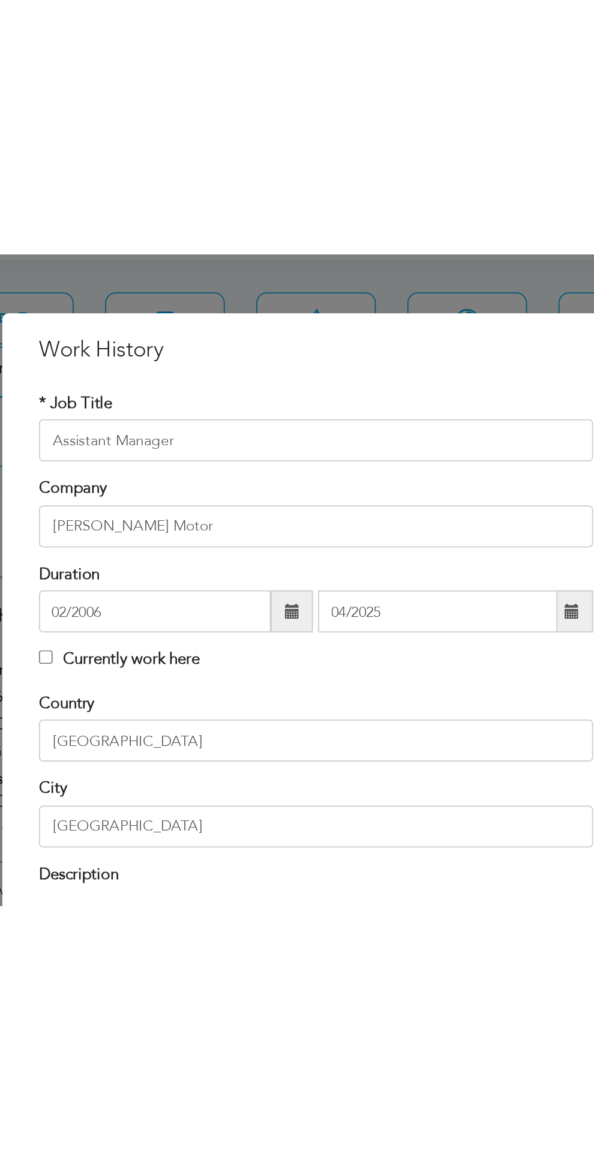
scroll to position [1322, 0]
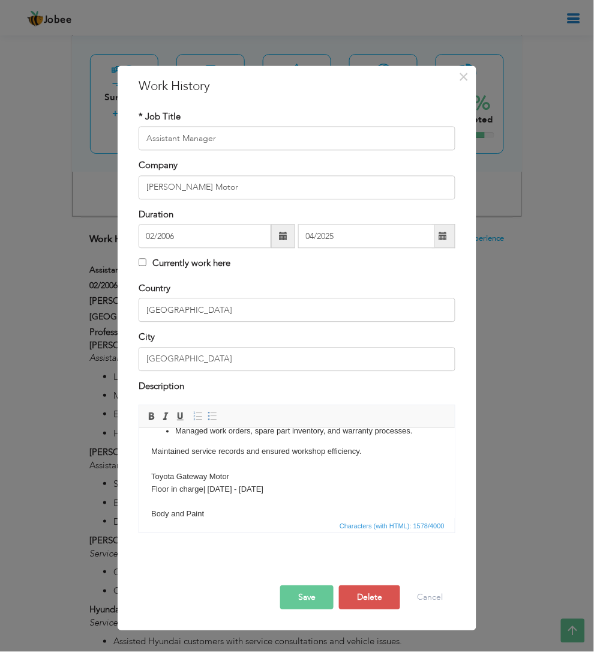
click at [0, 0] on span "button" at bounding box center [0, 0] width 0 height 0
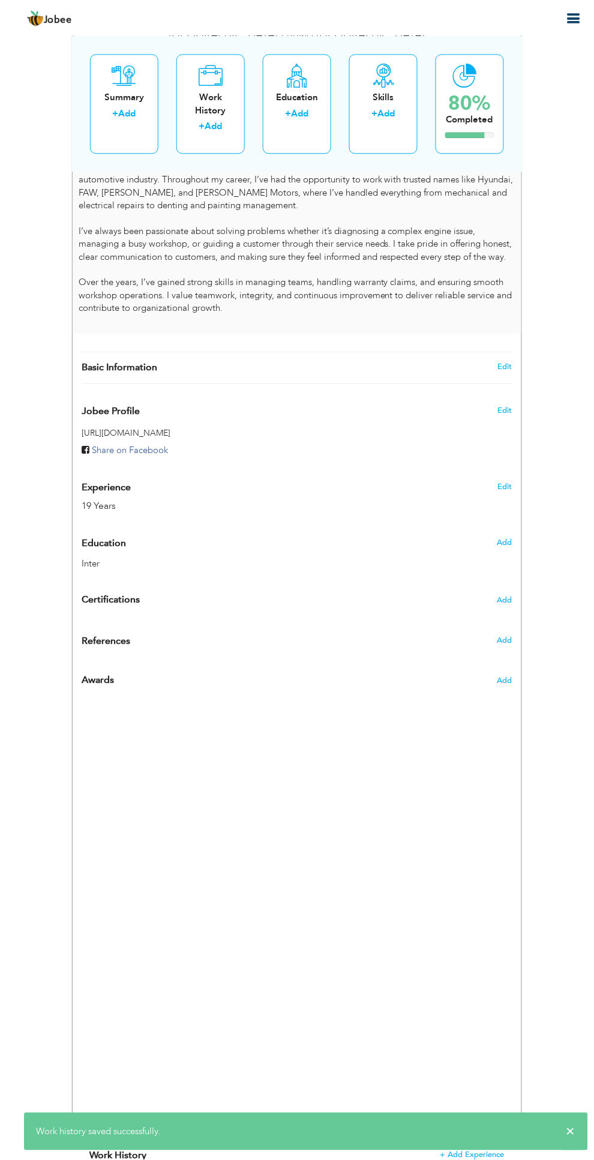
scroll to position [0, 0]
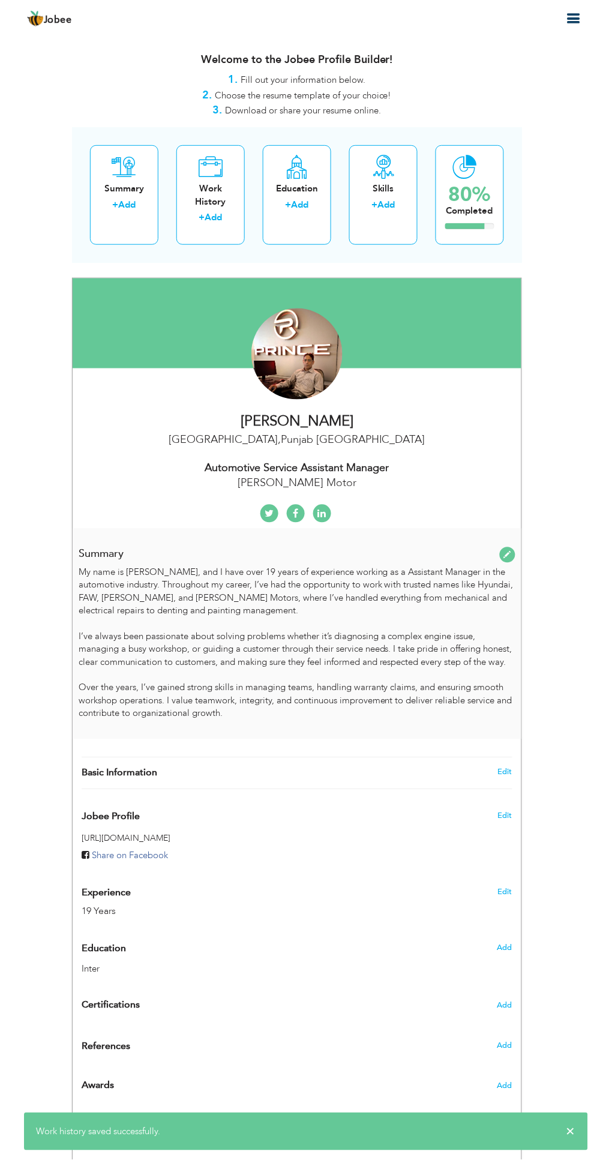
click at [539, 28] on header "Jobee Profile Resume Templates Resume Templates Cover Letters About My Resume W…" at bounding box center [297, 17] width 594 height 36
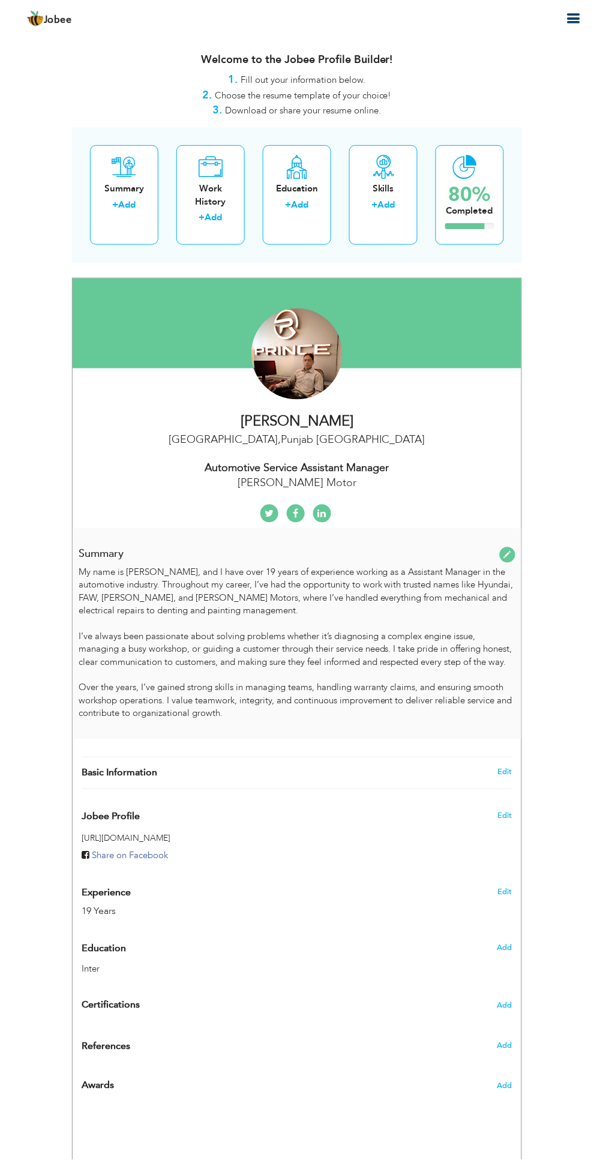
click at [568, 19] on icon "button" at bounding box center [574, 18] width 14 height 14
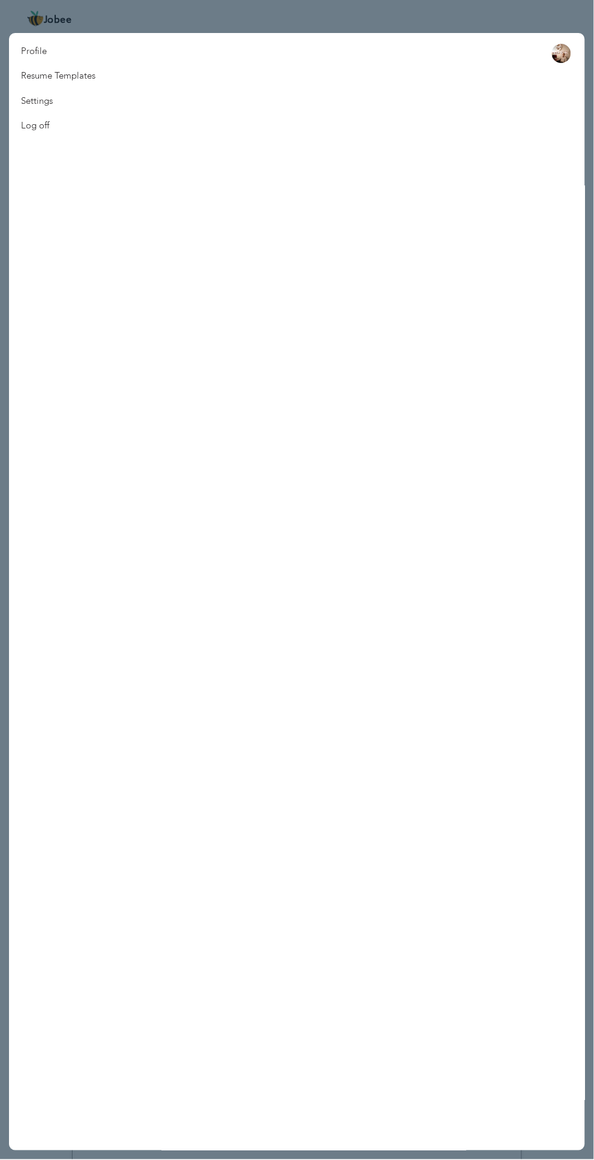
click at [568, 13] on div at bounding box center [297, 580] width 594 height 1160
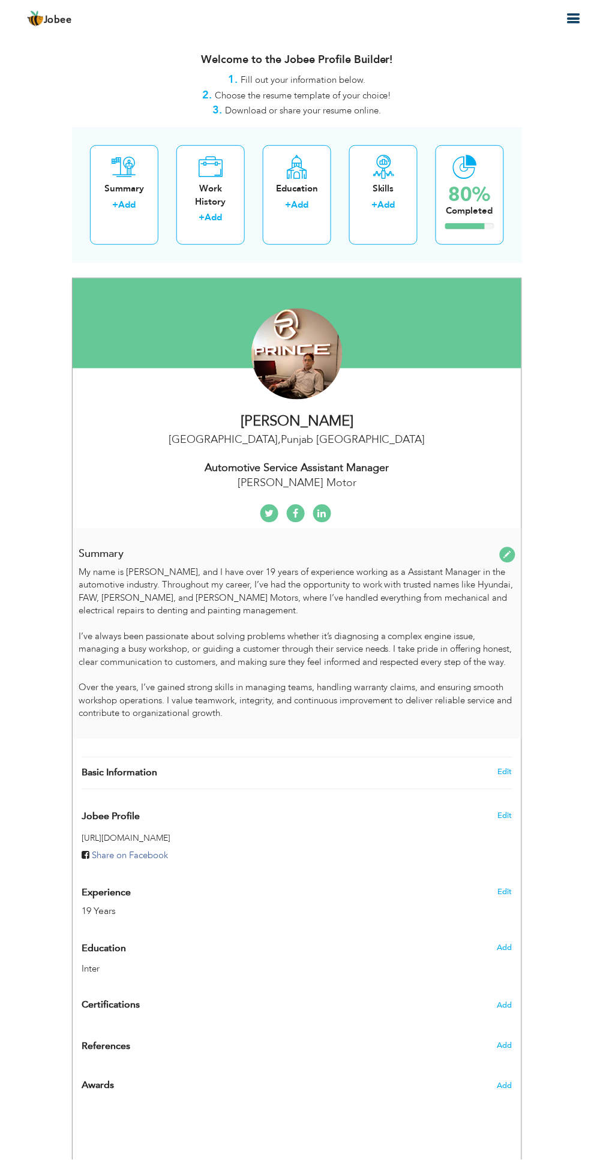
click at [568, 19] on icon "button" at bounding box center [574, 18] width 14 height 14
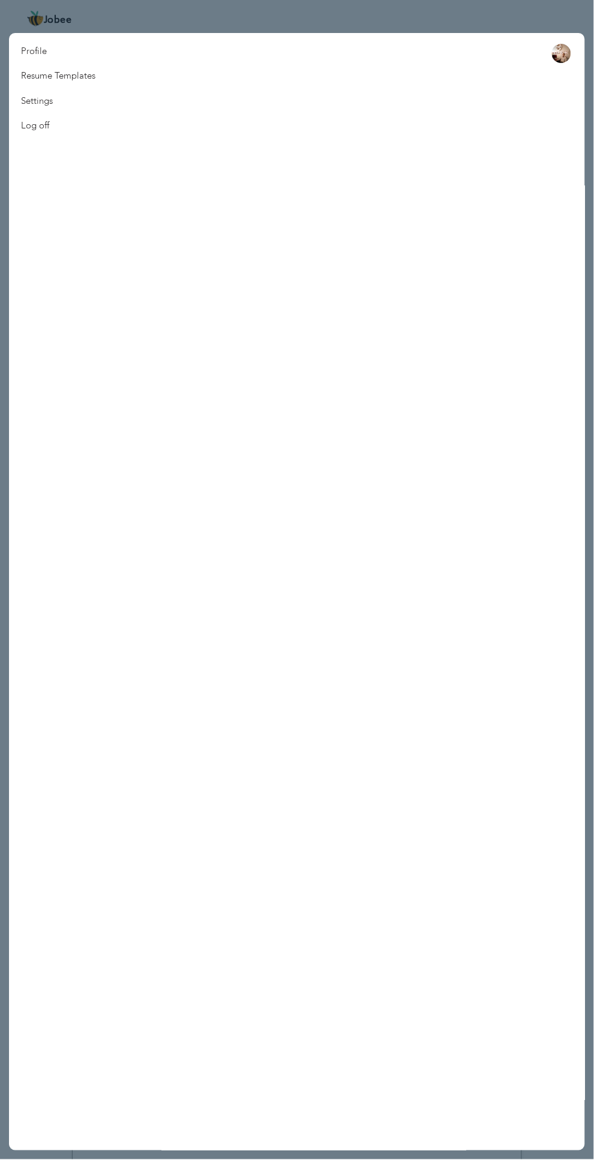
click at [236, 77] on nav "Profile Resume Templates Resume Templates Cover Letters About My Resume Welcome…" at bounding box center [297, 592] width 576 height 1118
click at [93, 76] on link "Resume Templates" at bounding box center [58, 76] width 98 height 25
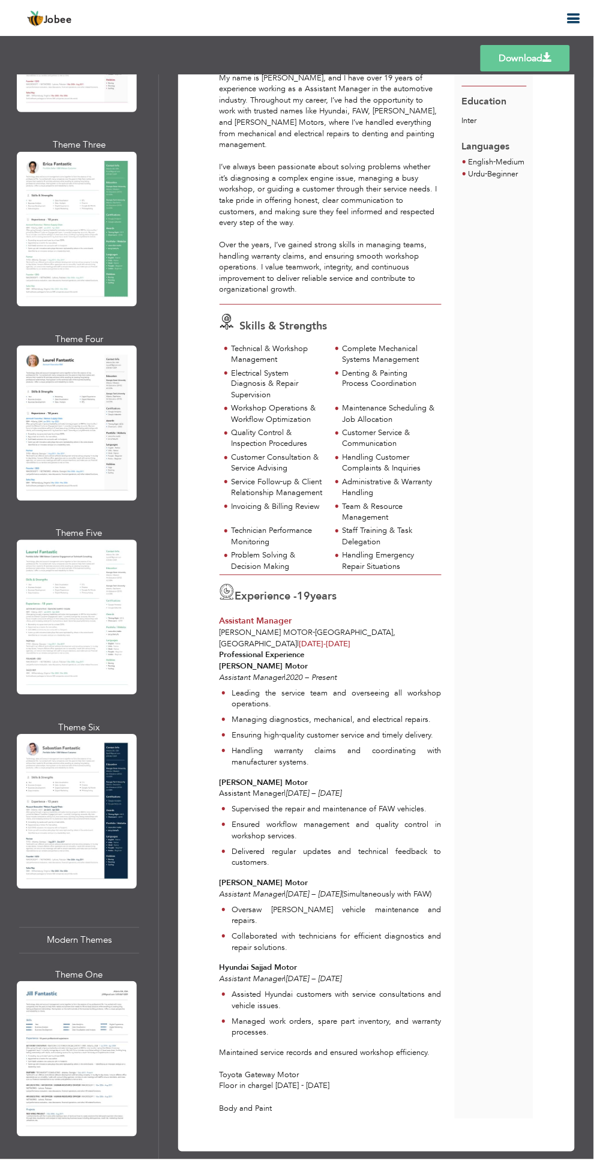
scroll to position [461, 0]
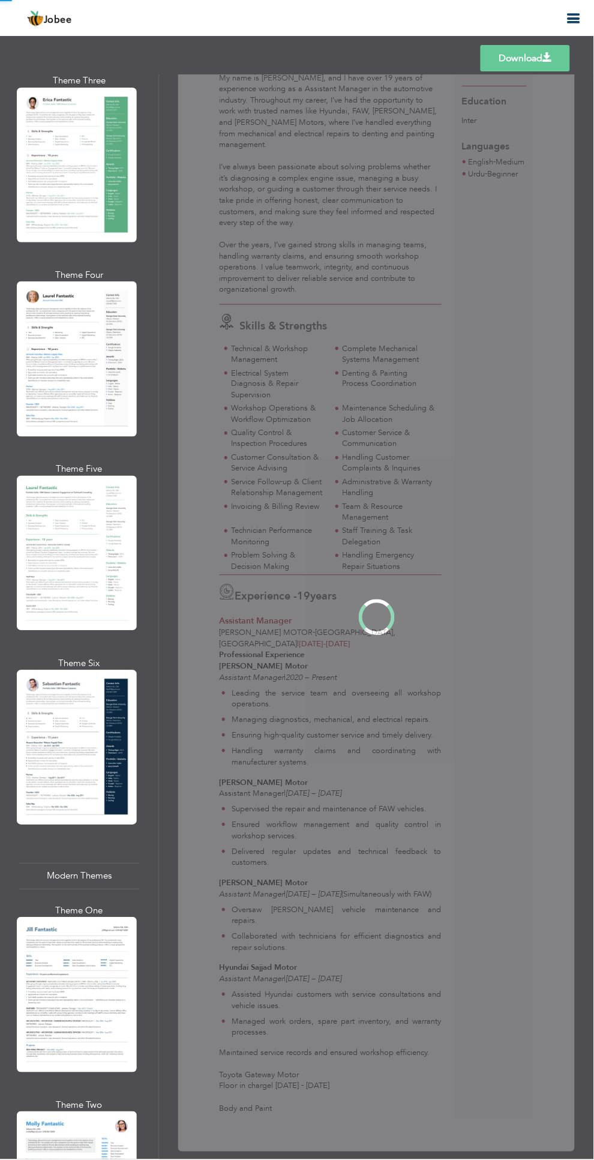
click at [93, 755] on div "Professional Themes Theme One Theme Two Theme Three Theme Four" at bounding box center [297, 616] width 594 height 1085
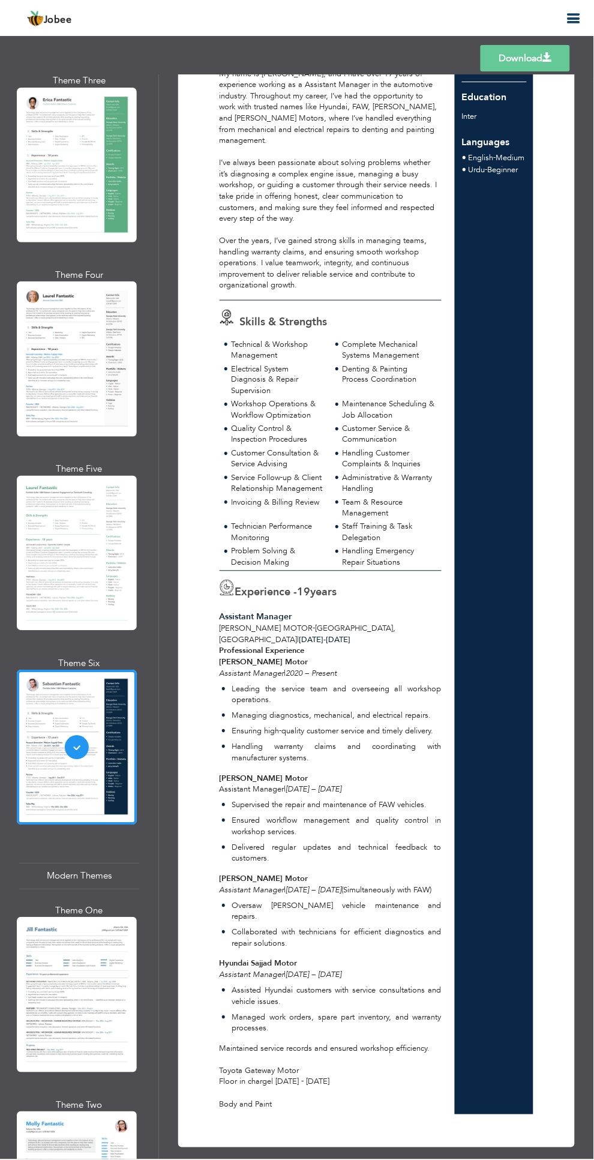
scroll to position [0, 0]
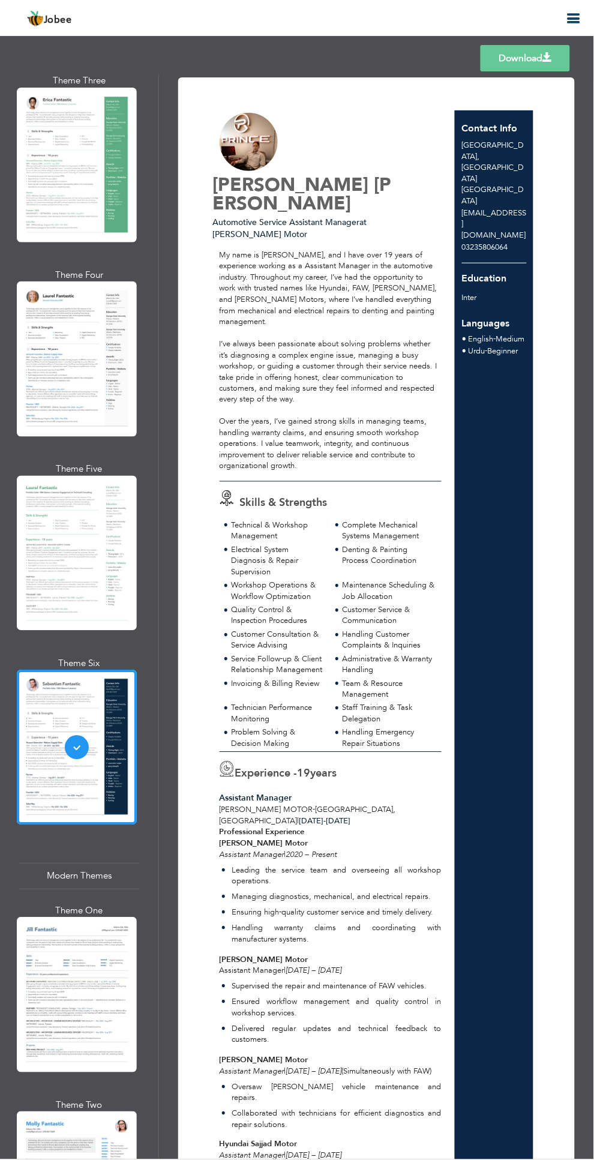
click at [523, 59] on link "Download" at bounding box center [525, 58] width 89 height 26
